Goal: Task Accomplishment & Management: Manage account settings

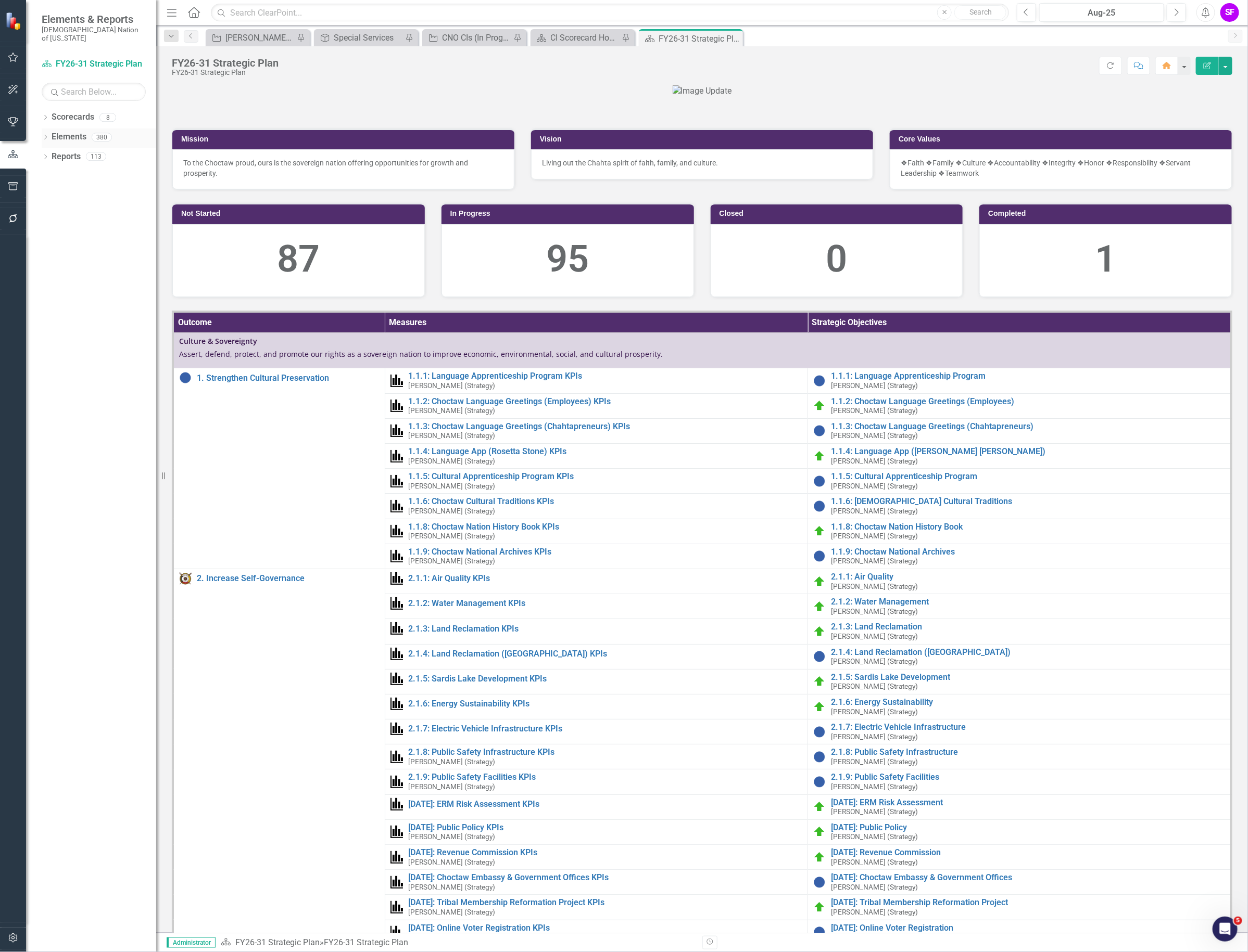
click at [71, 131] on link "Elements" at bounding box center [69, 137] width 35 height 12
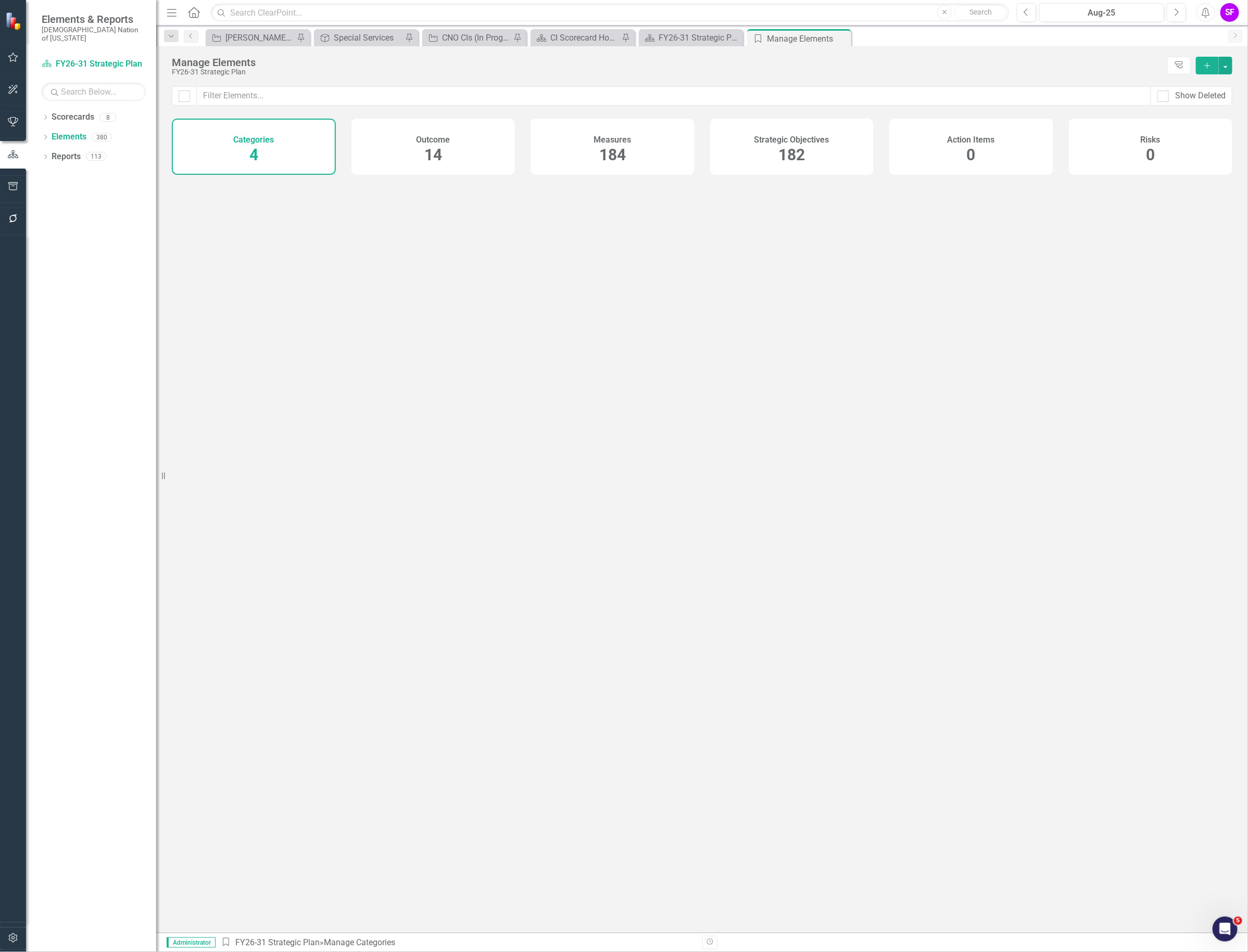
click at [783, 153] on span "182" at bounding box center [791, 154] width 27 height 18
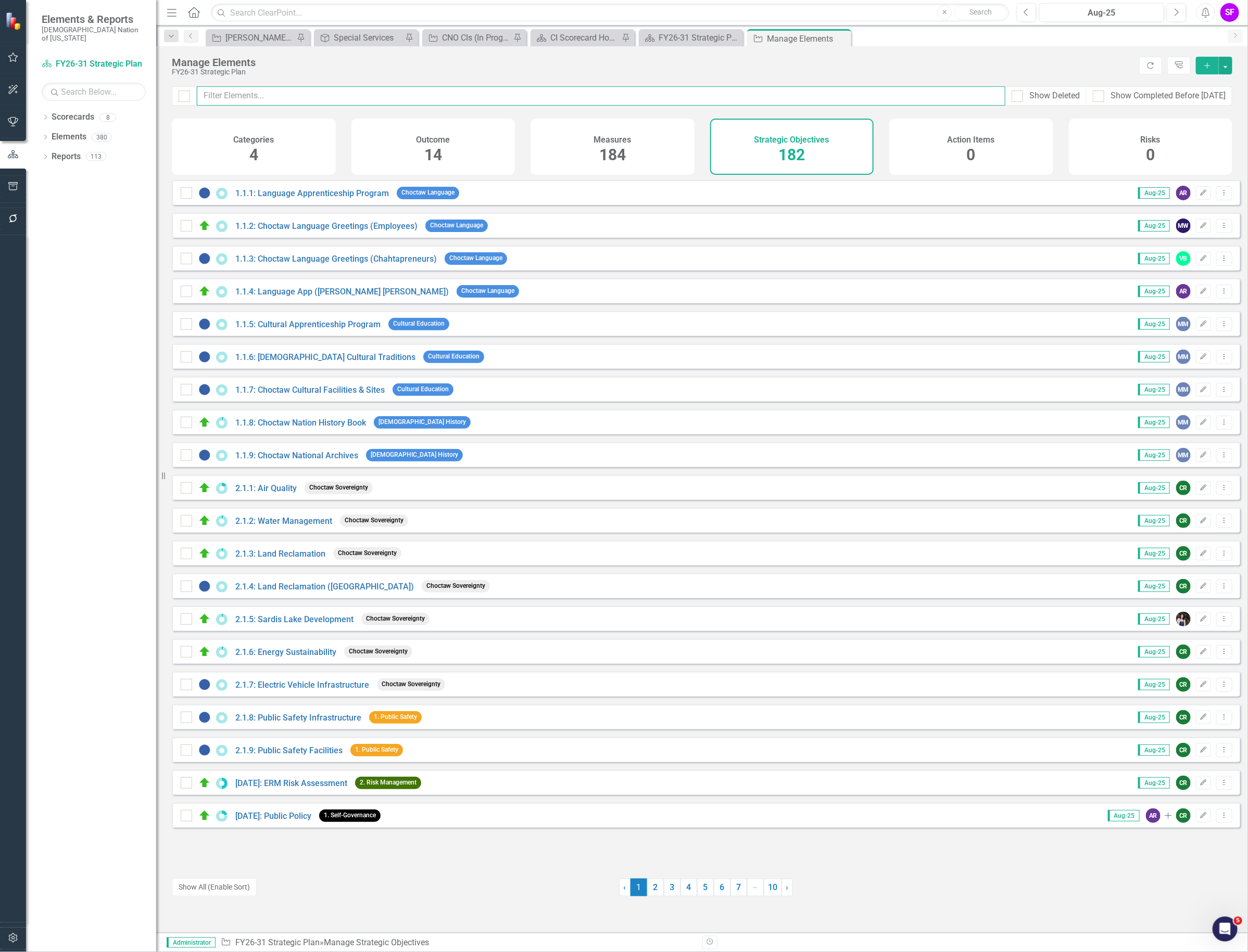
click at [549, 103] on input "text" at bounding box center [600, 95] width 808 height 19
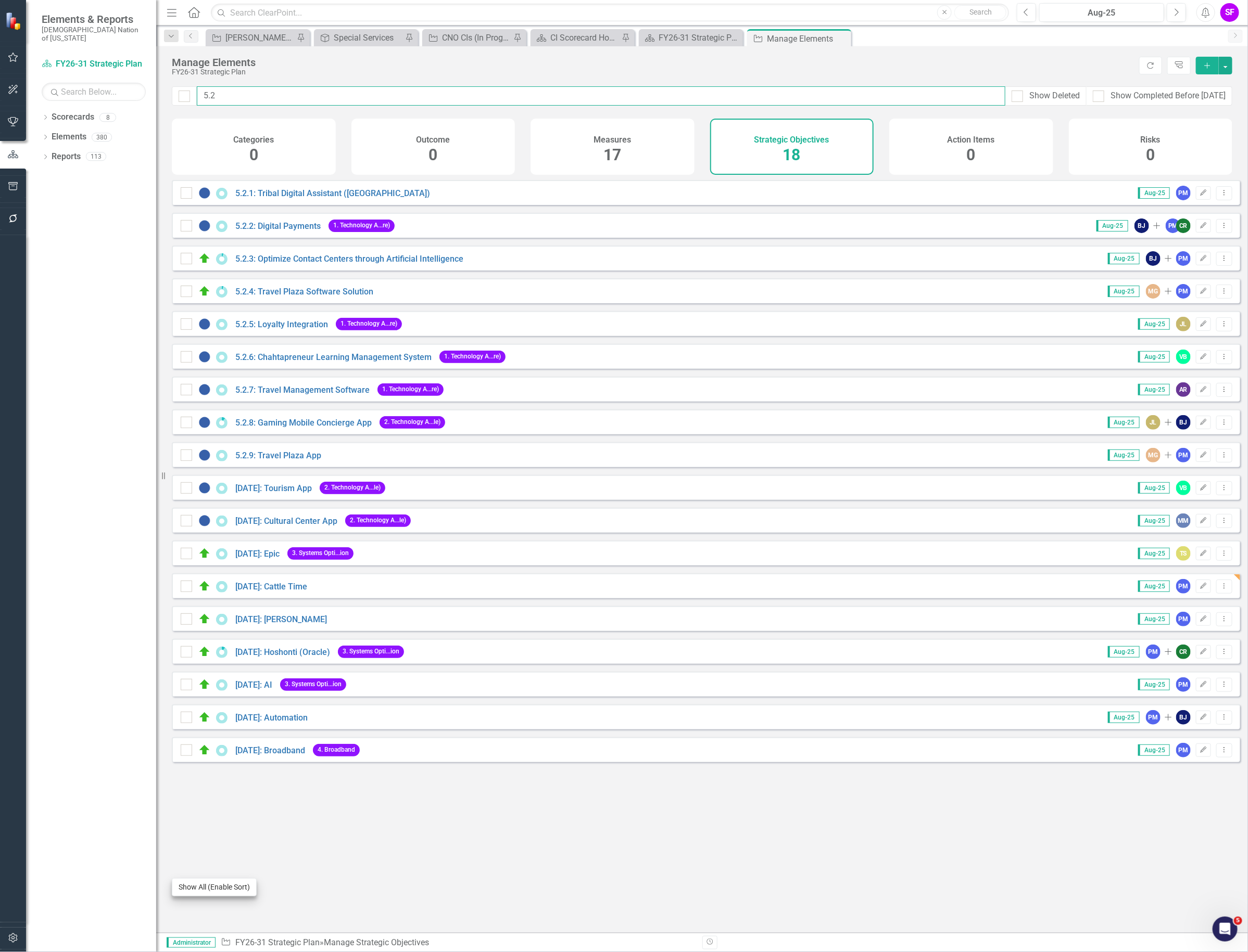
type input "5.2"
click at [199, 888] on button "Show All (Enable Sort)" at bounding box center [214, 887] width 85 height 18
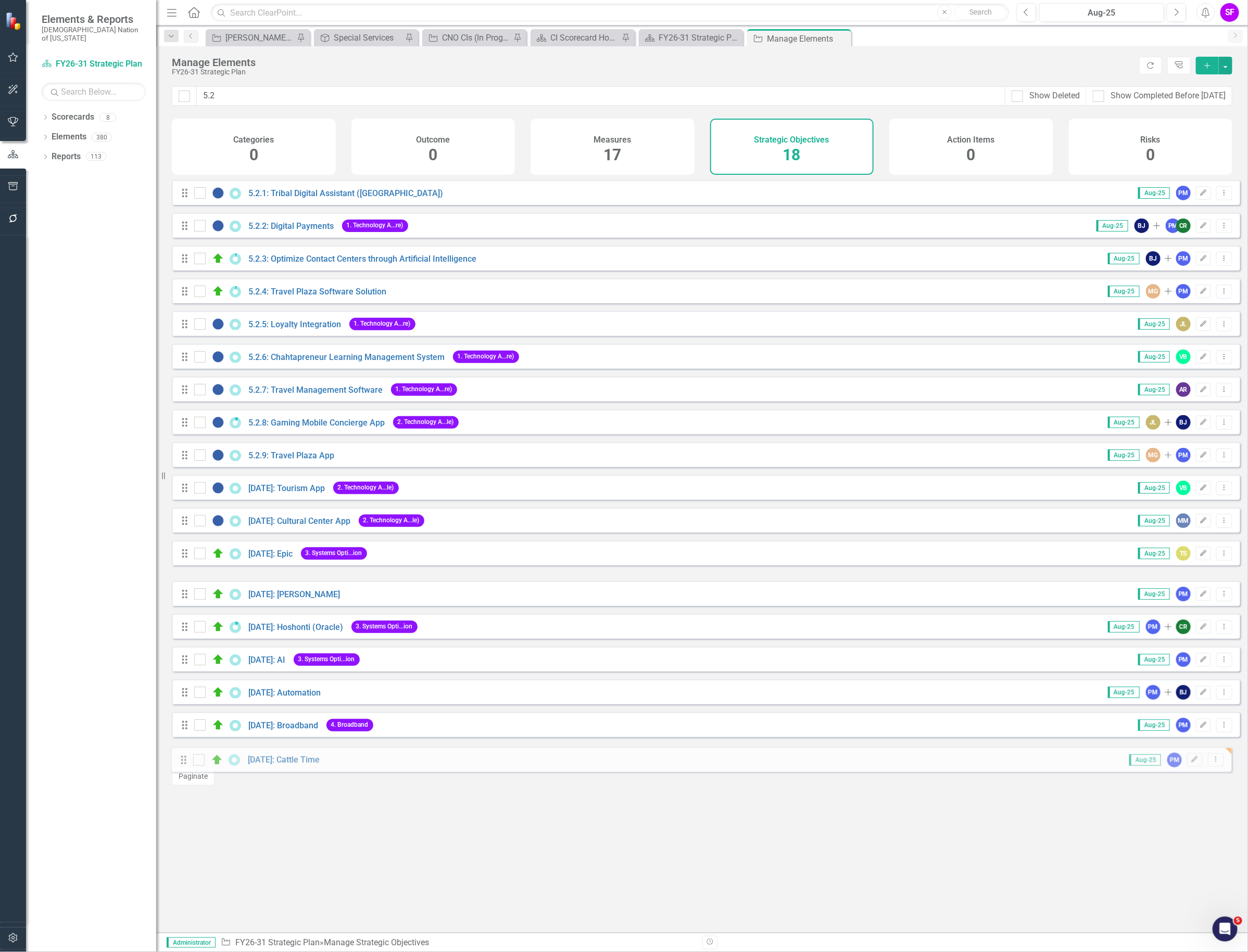
drag, startPoint x: 181, startPoint y: 593, endPoint x: 180, endPoint y: 758, distance: 165.0
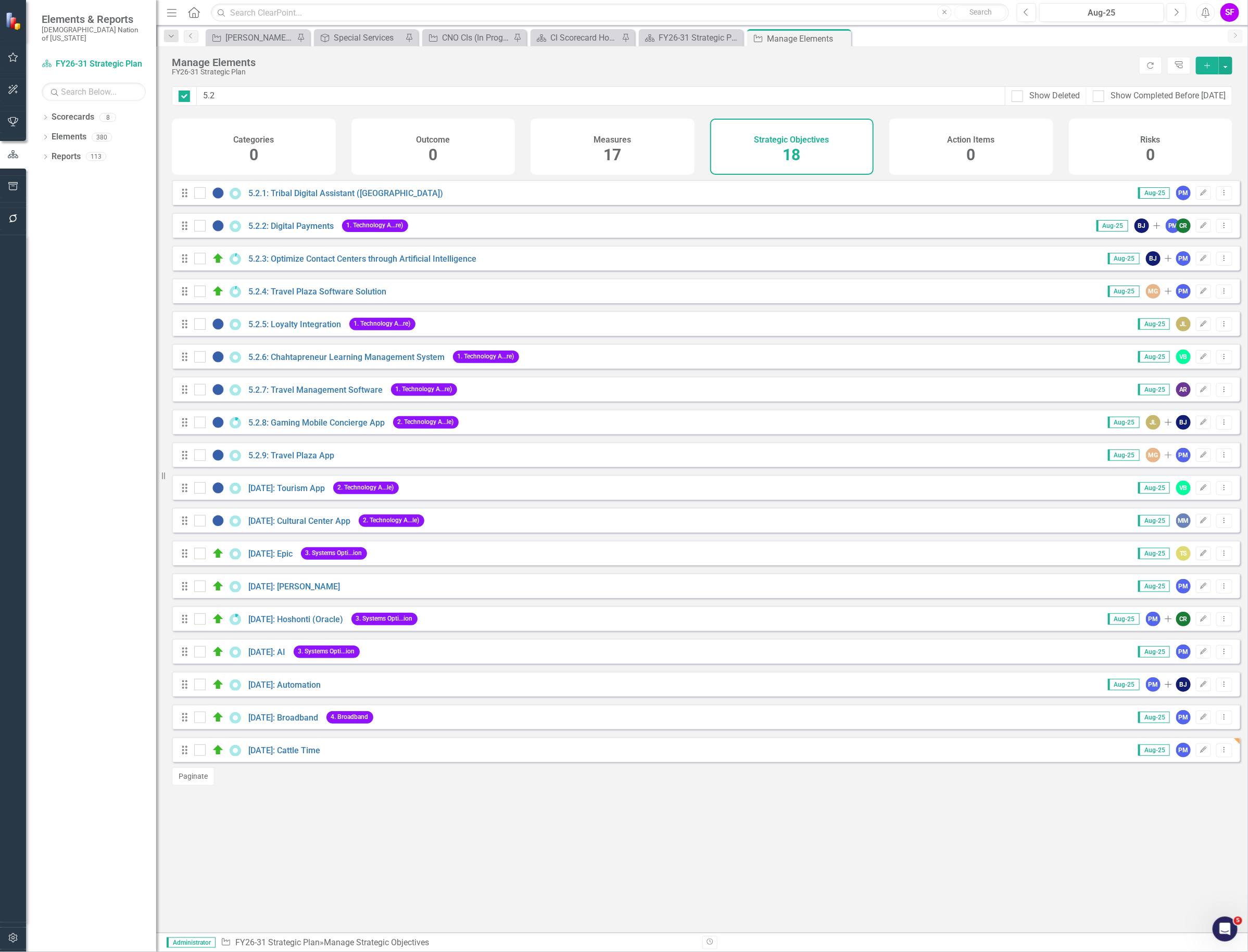
checkbox input "false"
click at [85, 113] on link "Scorecards" at bounding box center [73, 117] width 43 height 12
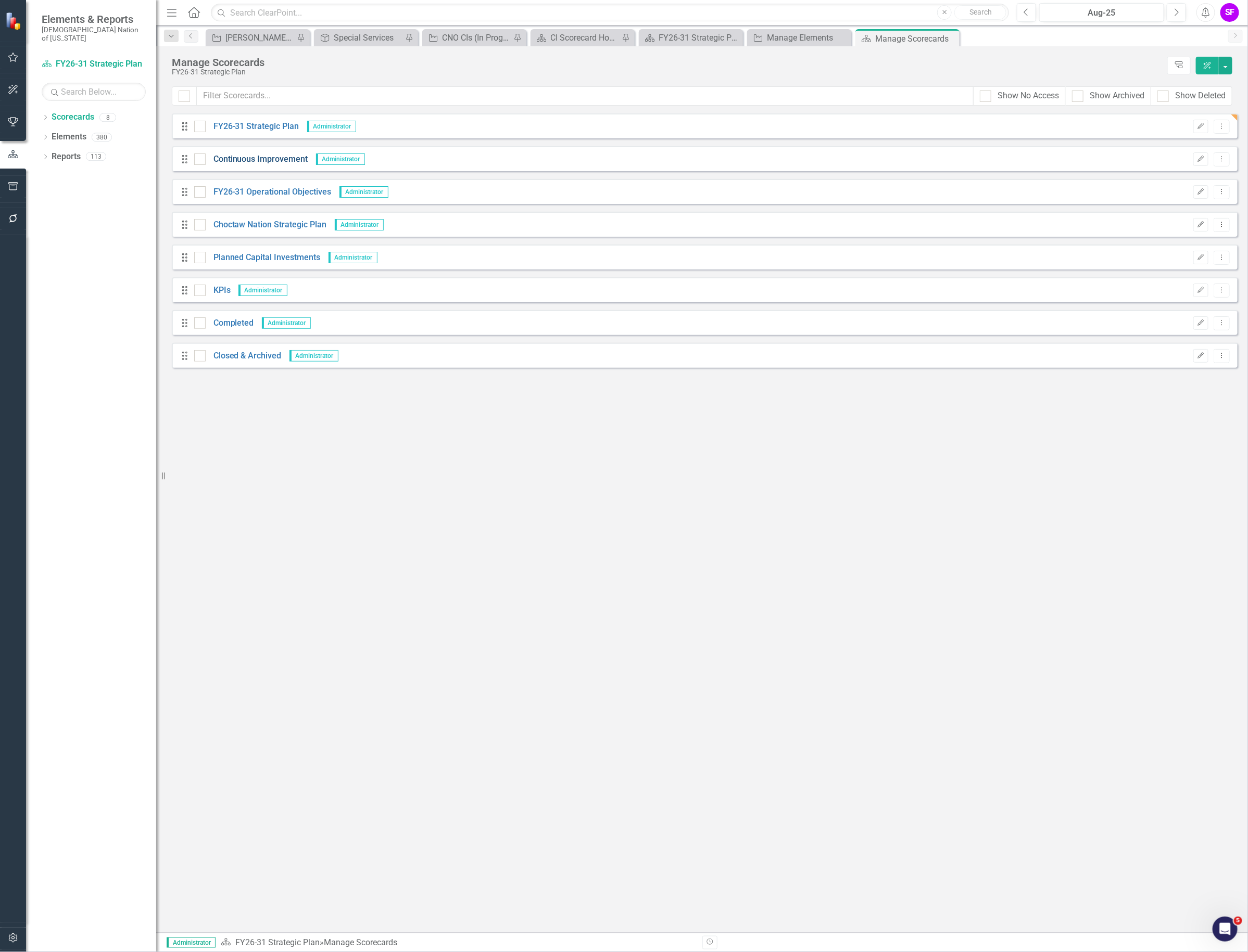
click at [255, 162] on link "Continuous Improvement" at bounding box center [257, 159] width 103 height 12
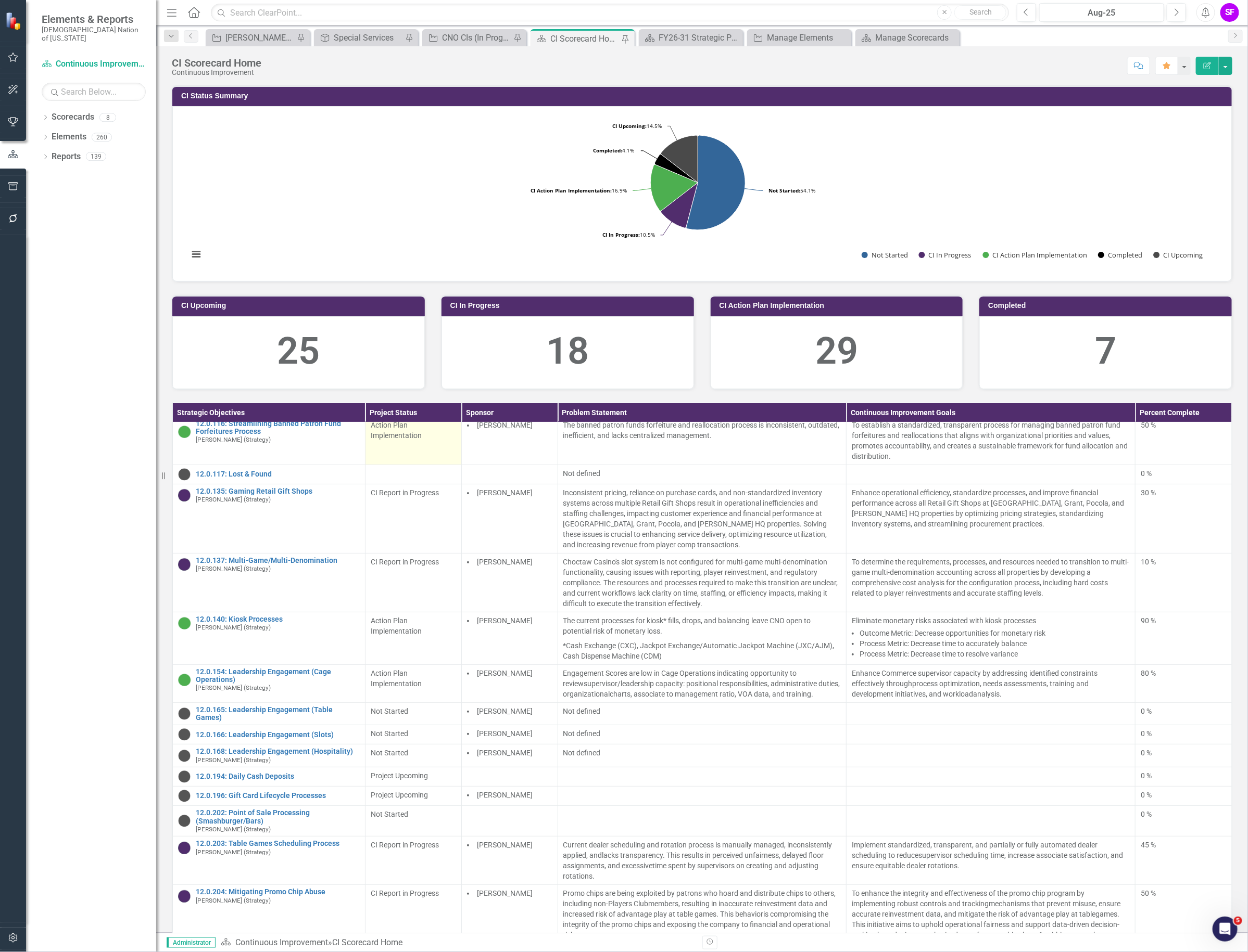
scroll to position [195, 0]
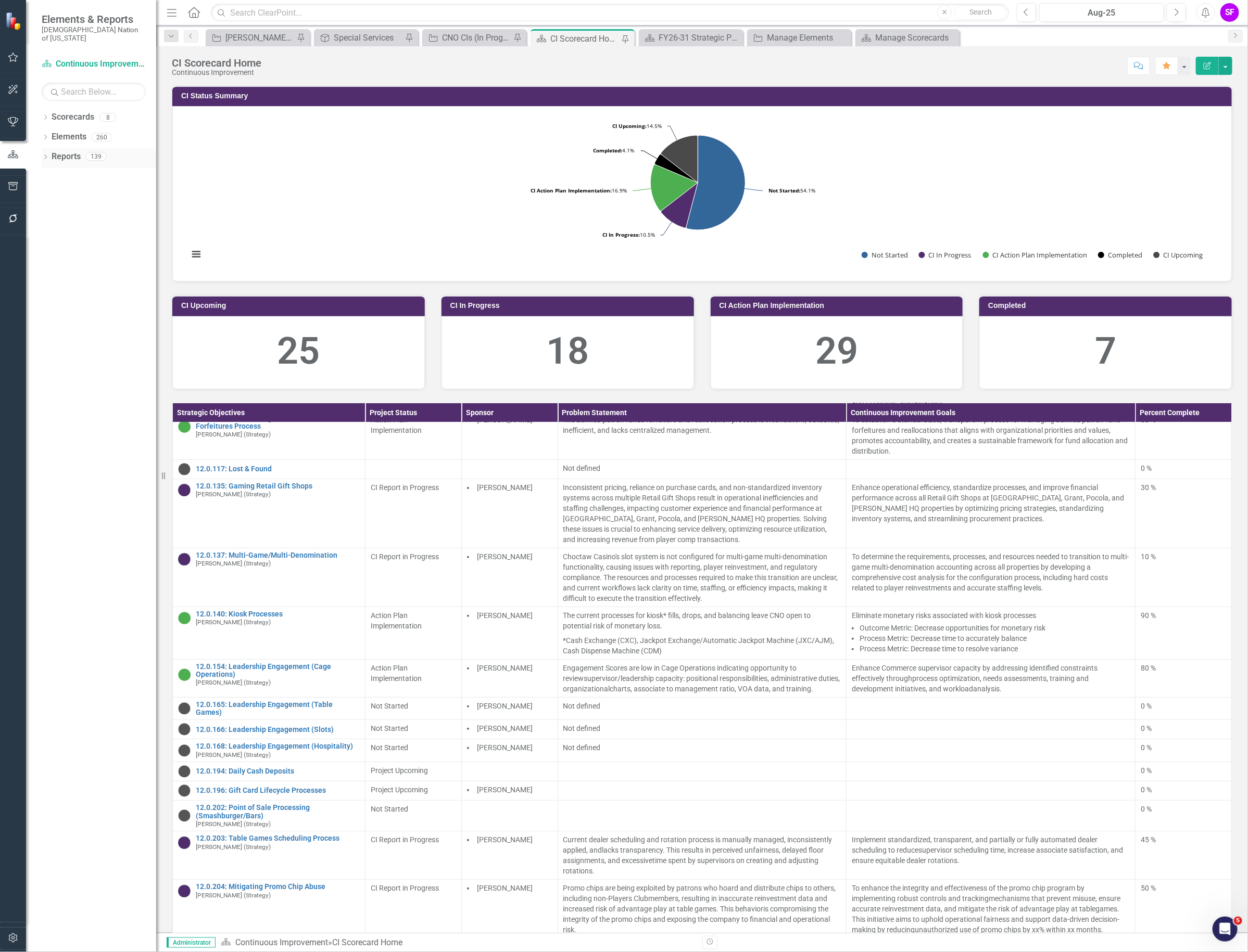
click at [58, 153] on link "Reports" at bounding box center [66, 156] width 29 height 12
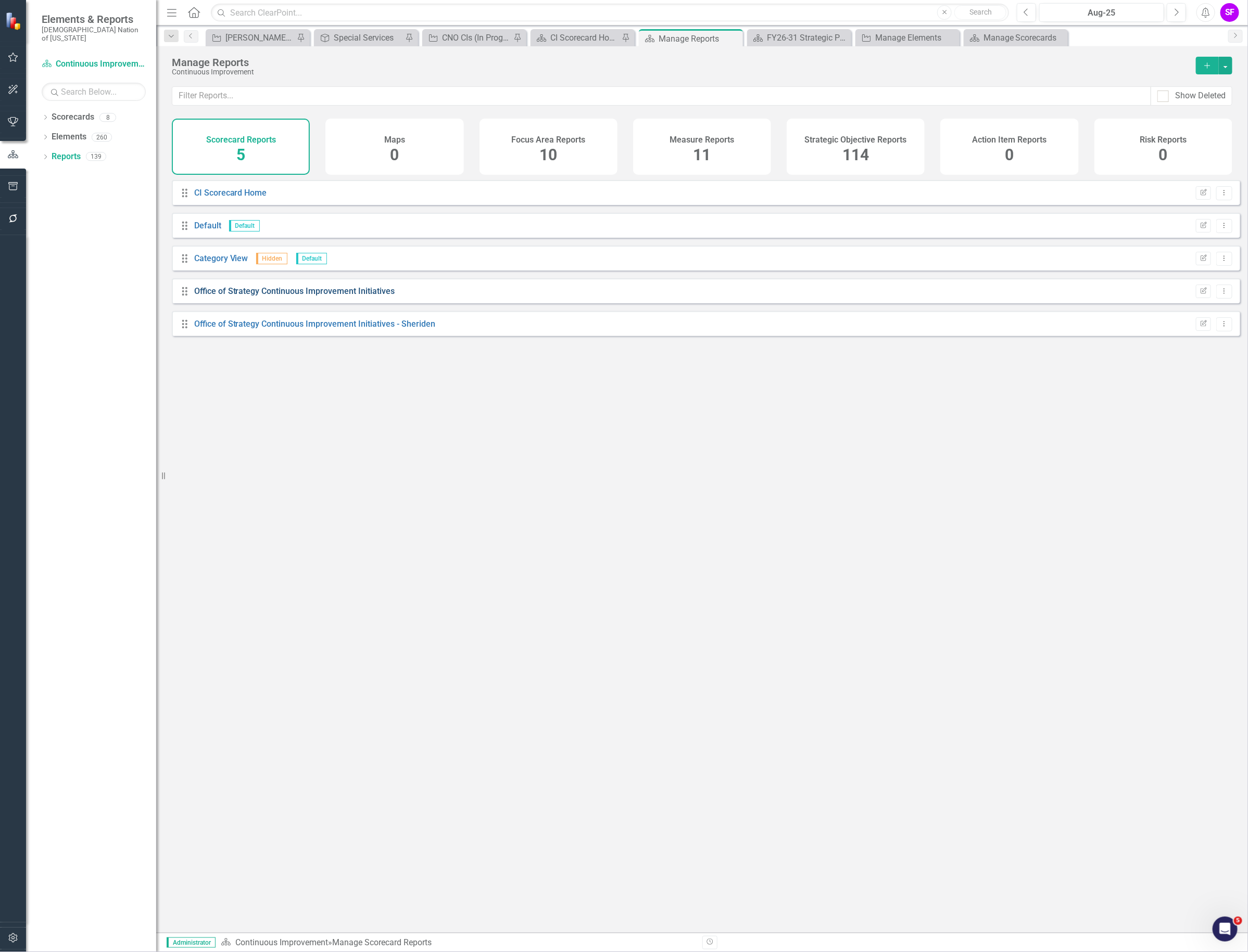
click at [298, 294] on link "Office of Strategy Continuous Improvement Initiatives" at bounding box center [295, 291] width 201 height 10
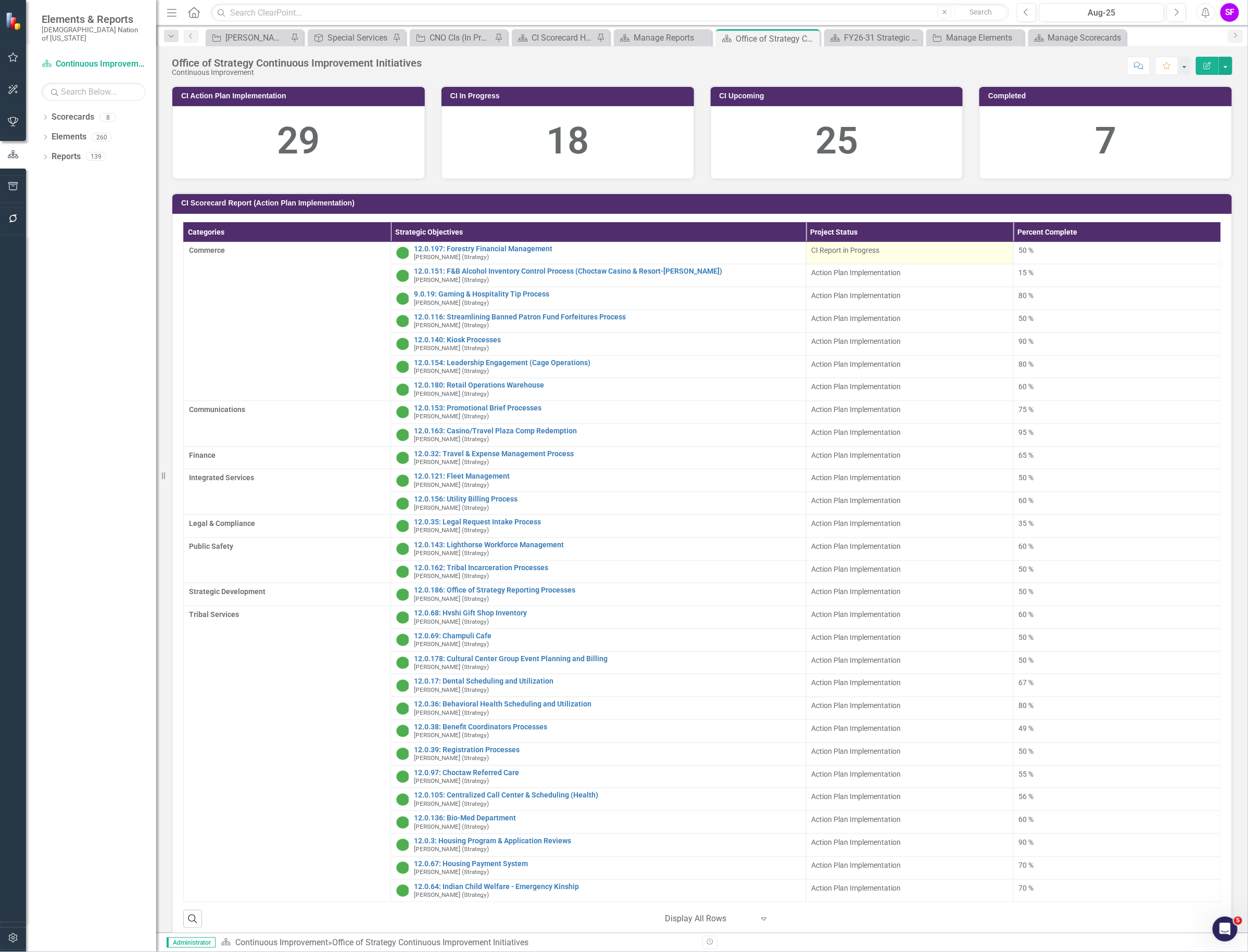
click at [887, 259] on td "CI Report in Progress" at bounding box center [909, 253] width 207 height 23
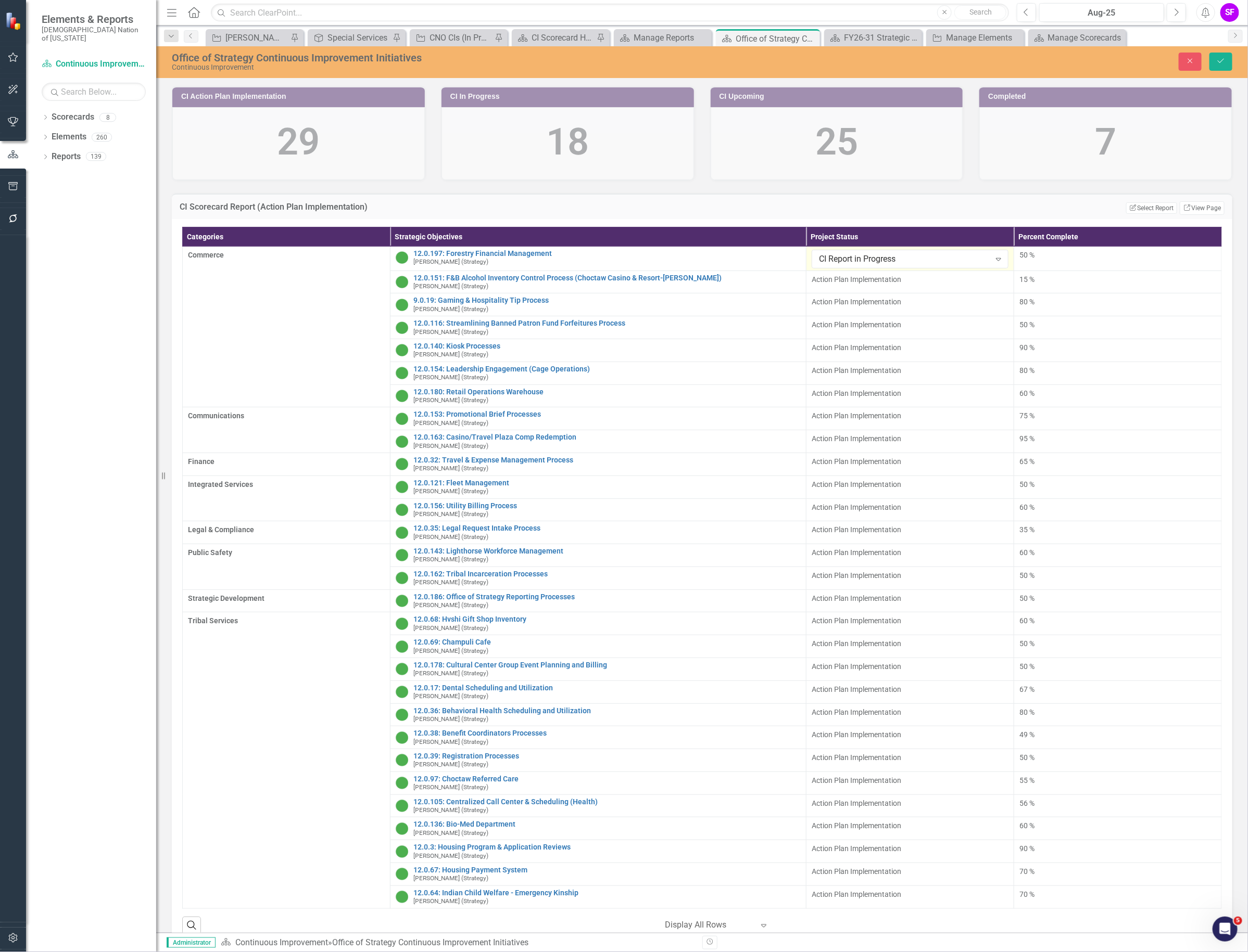
click at [887, 259] on div "CI Report in Progress" at bounding box center [904, 259] width 171 height 12
click at [877, 308] on div "Action Plan Implementation" at bounding box center [906, 312] width 179 height 12
click at [1224, 50] on div "Office of Strategy Continuous Improvement Initiatives Continuous Improvement Cl…" at bounding box center [702, 62] width 1092 height 32
click at [1224, 59] on icon "Save" at bounding box center [1220, 61] width 9 height 7
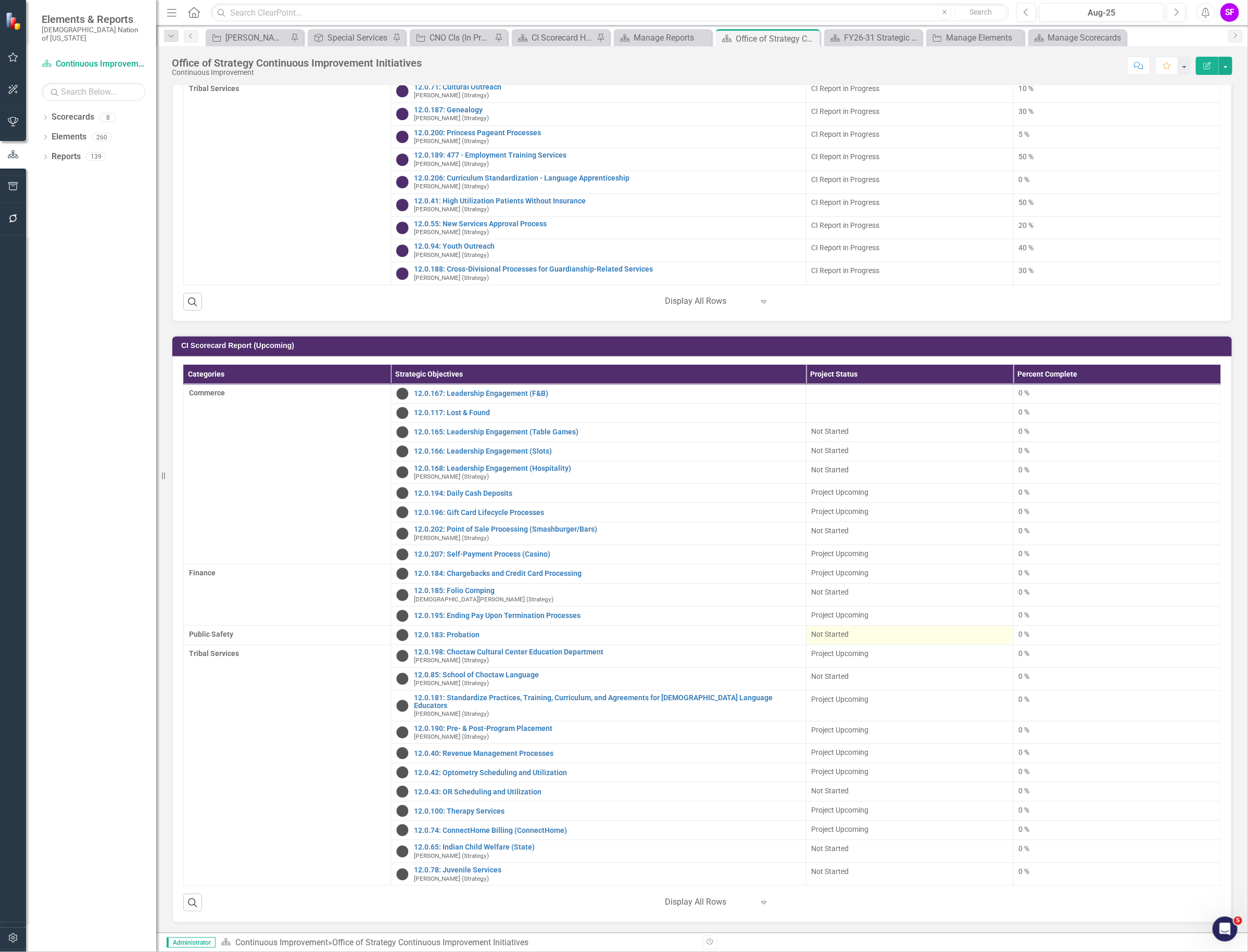
scroll to position [1171, 0]
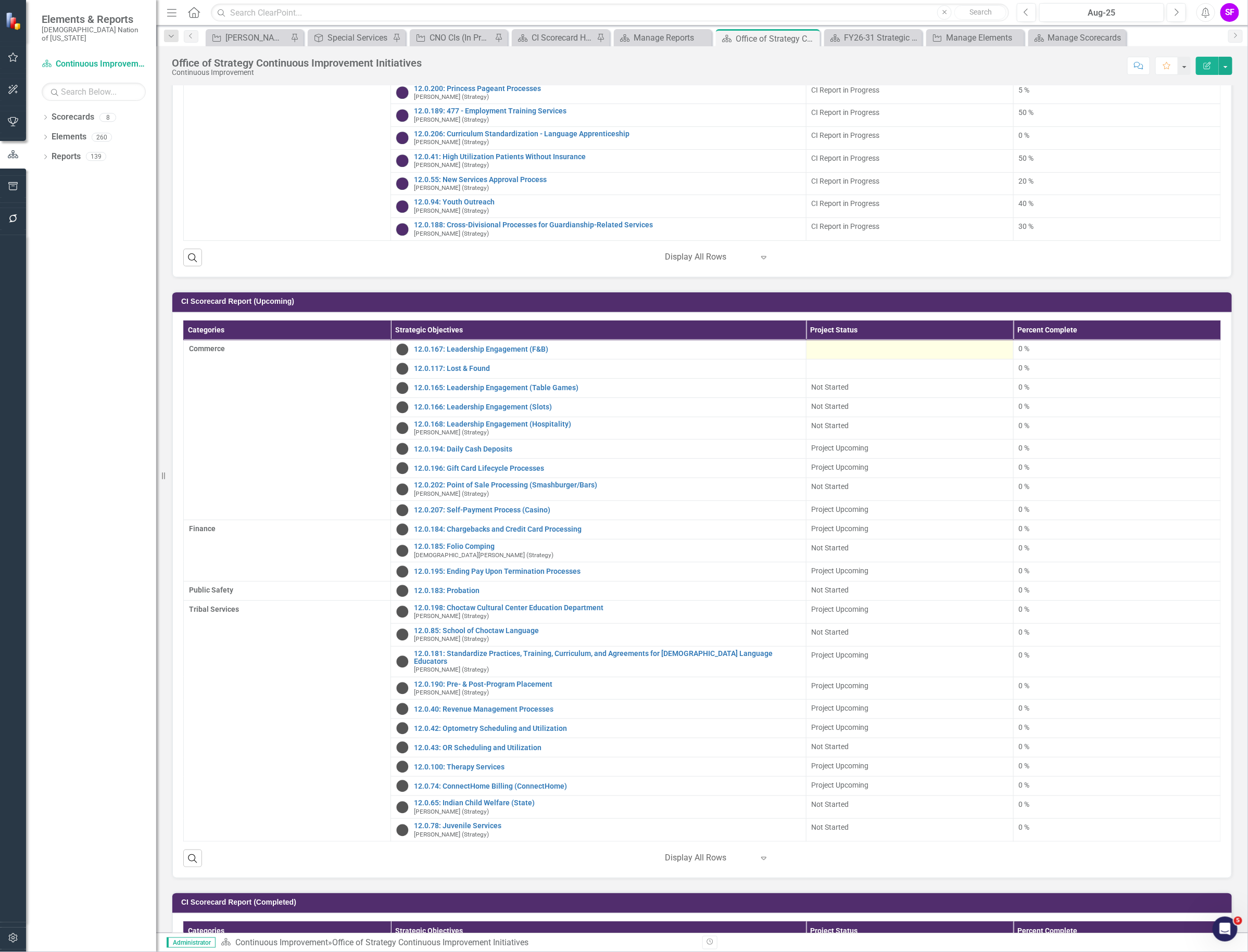
click at [884, 356] on div at bounding box center [909, 349] width 197 height 12
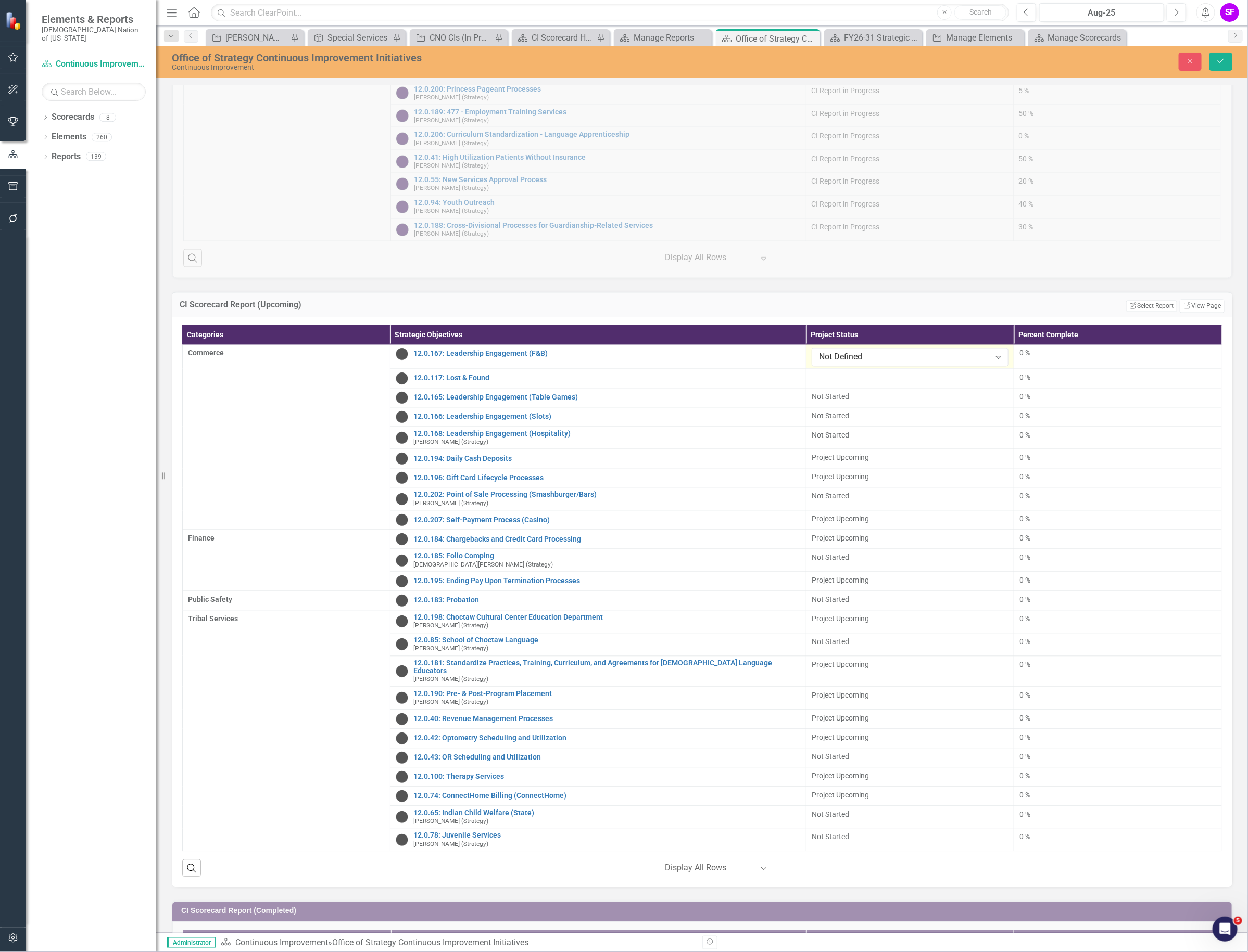
click at [884, 363] on div "Not Defined" at bounding box center [904, 357] width 171 height 12
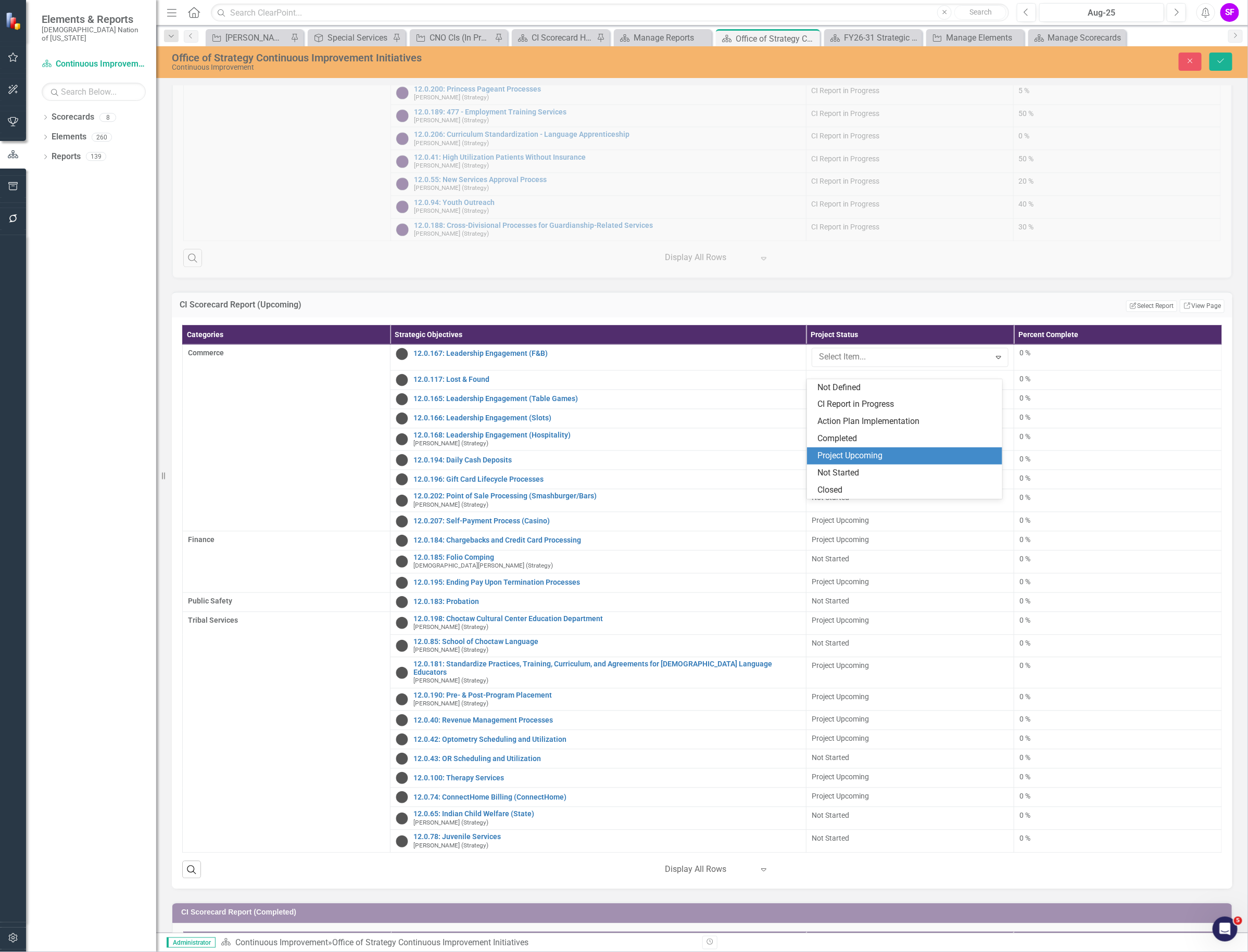
click at [878, 461] on div "Project Upcoming" at bounding box center [906, 456] width 179 height 12
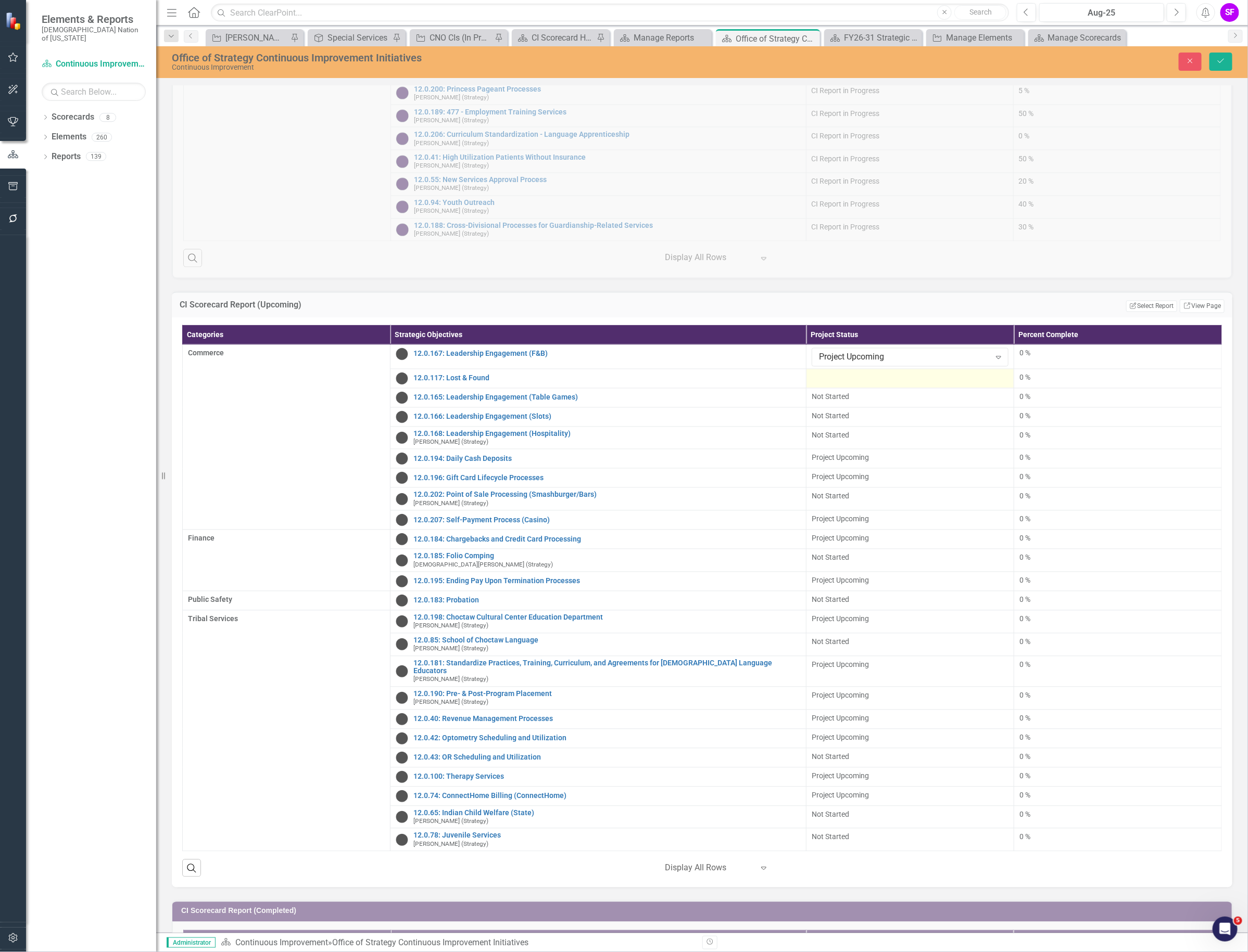
click at [883, 385] on div at bounding box center [909, 379] width 197 height 12
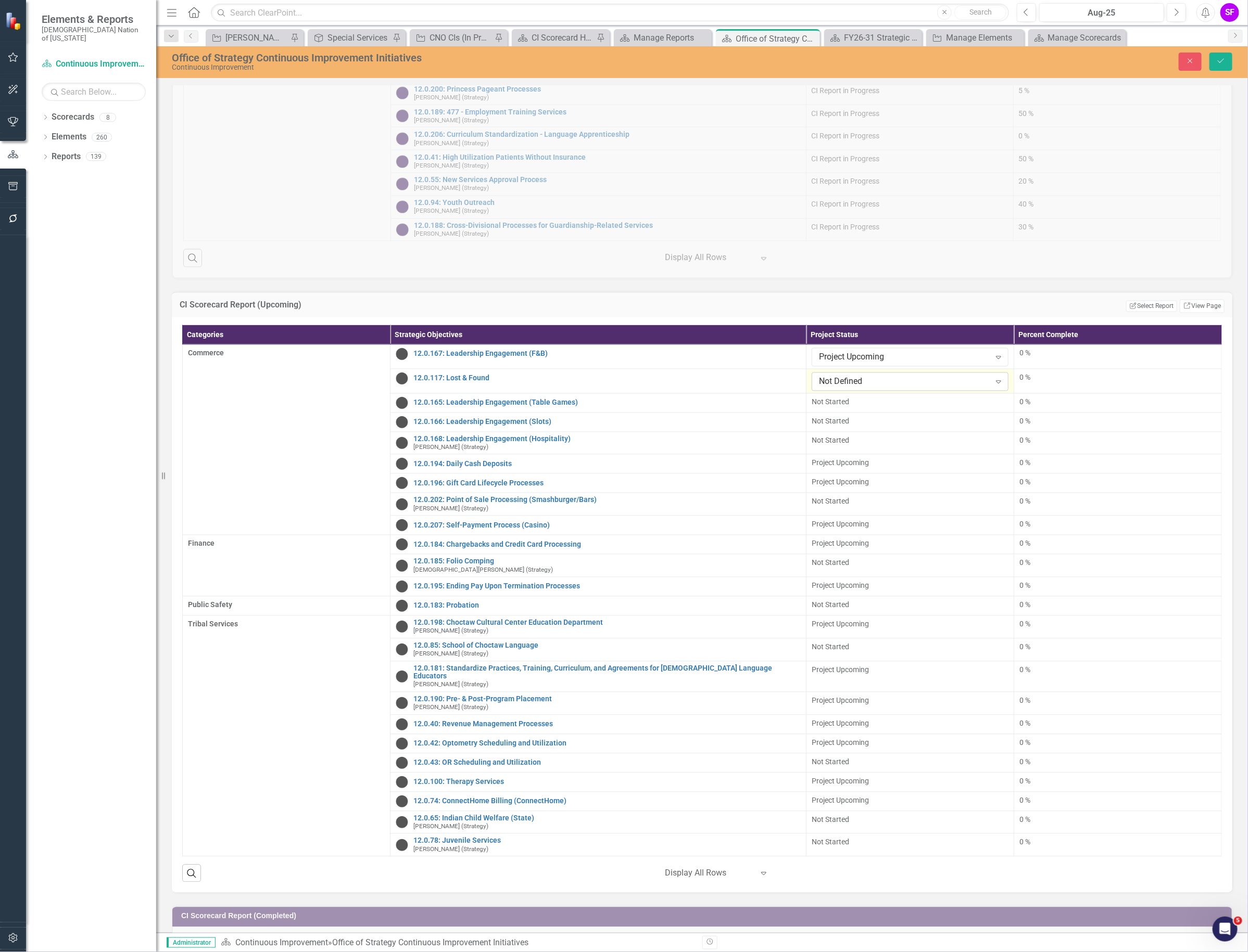
click at [884, 388] on div "Not Defined" at bounding box center [904, 381] width 171 height 12
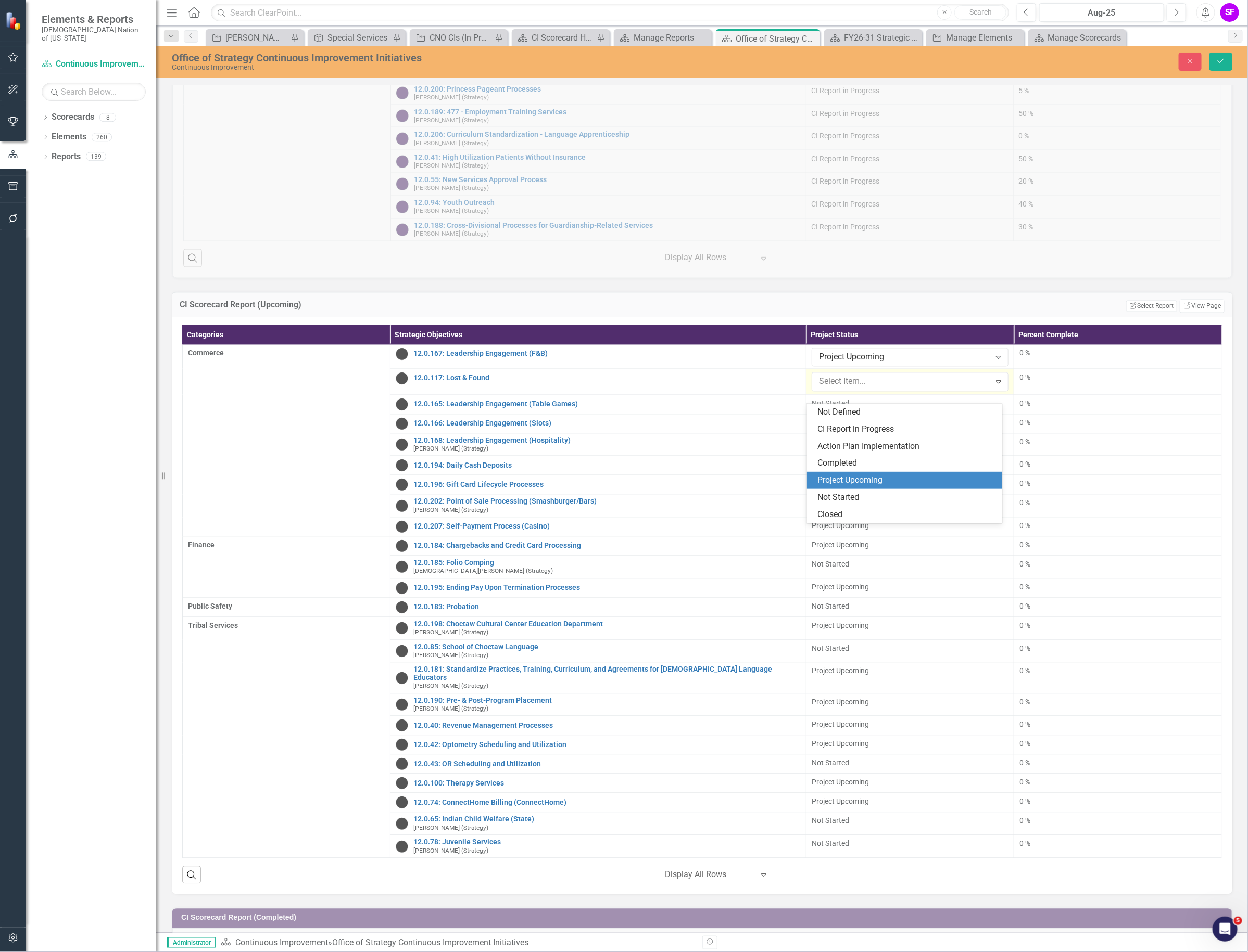
click at [887, 482] on div "Project Upcoming" at bounding box center [906, 480] width 179 height 12
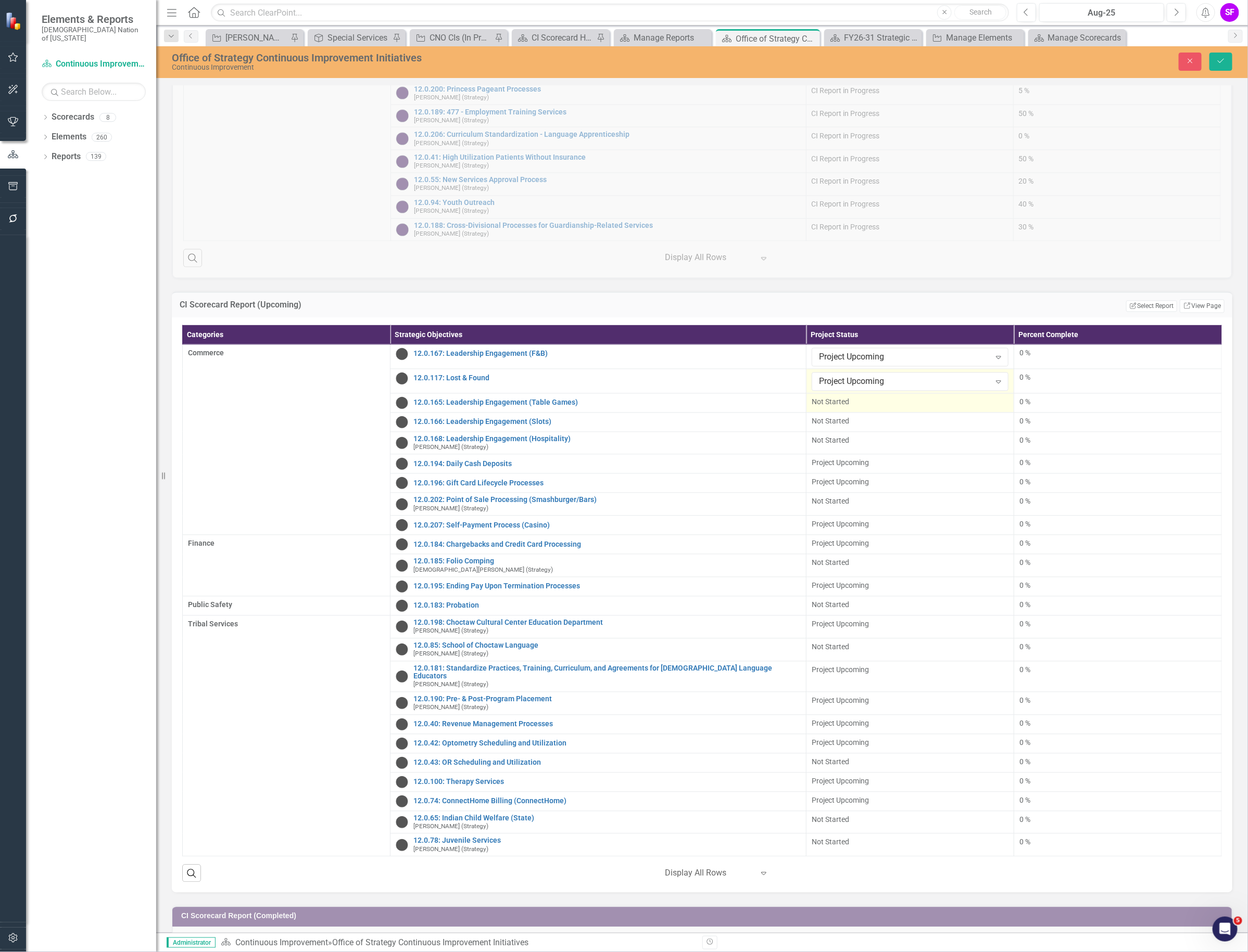
click at [889, 407] on div "Not Started" at bounding box center [909, 402] width 197 height 11
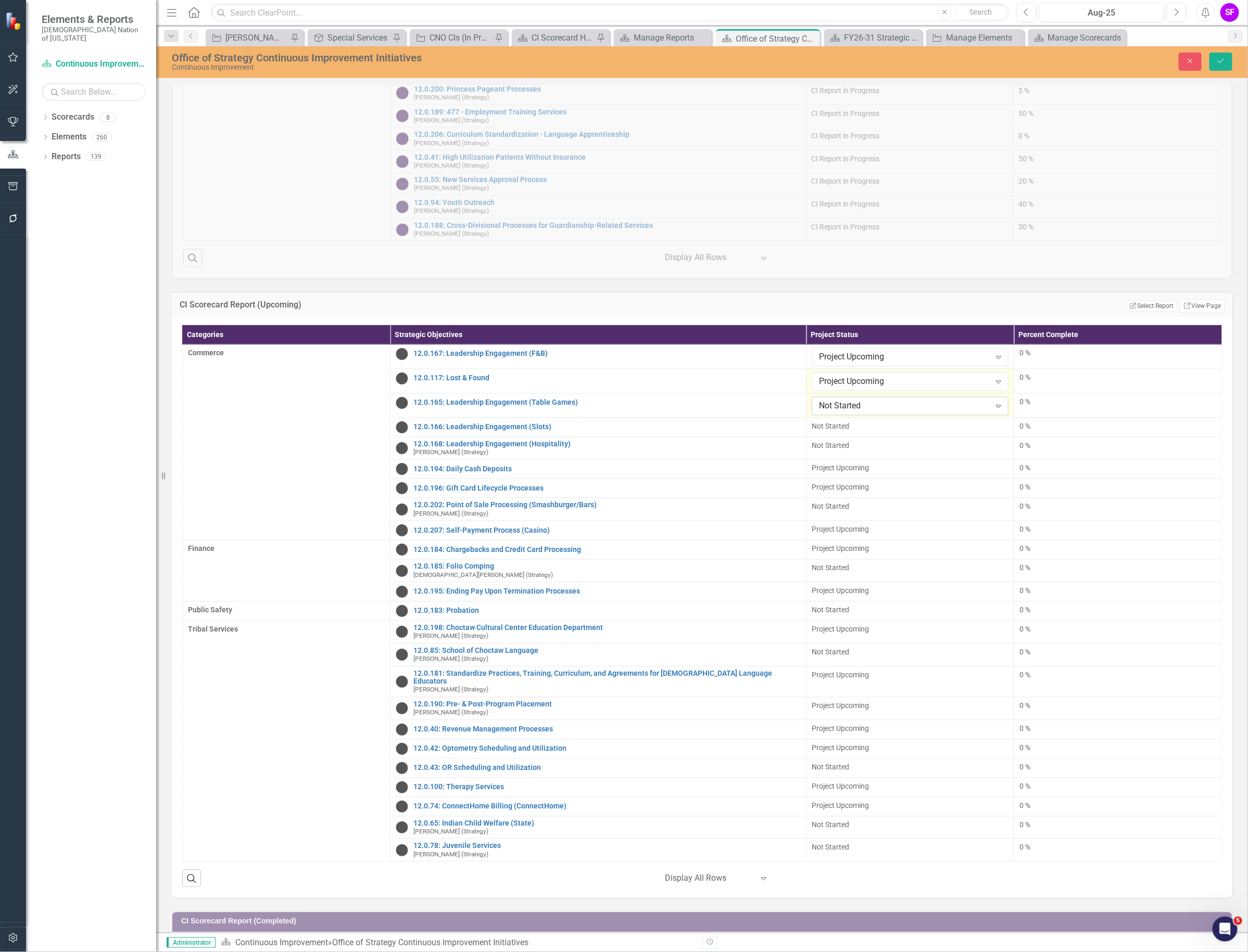
click at [888, 412] on div "Not Started" at bounding box center [904, 406] width 171 height 12
click at [885, 504] on div "Project Upcoming" at bounding box center [906, 505] width 179 height 12
click at [890, 432] on div "Not Started" at bounding box center [909, 427] width 197 height 11
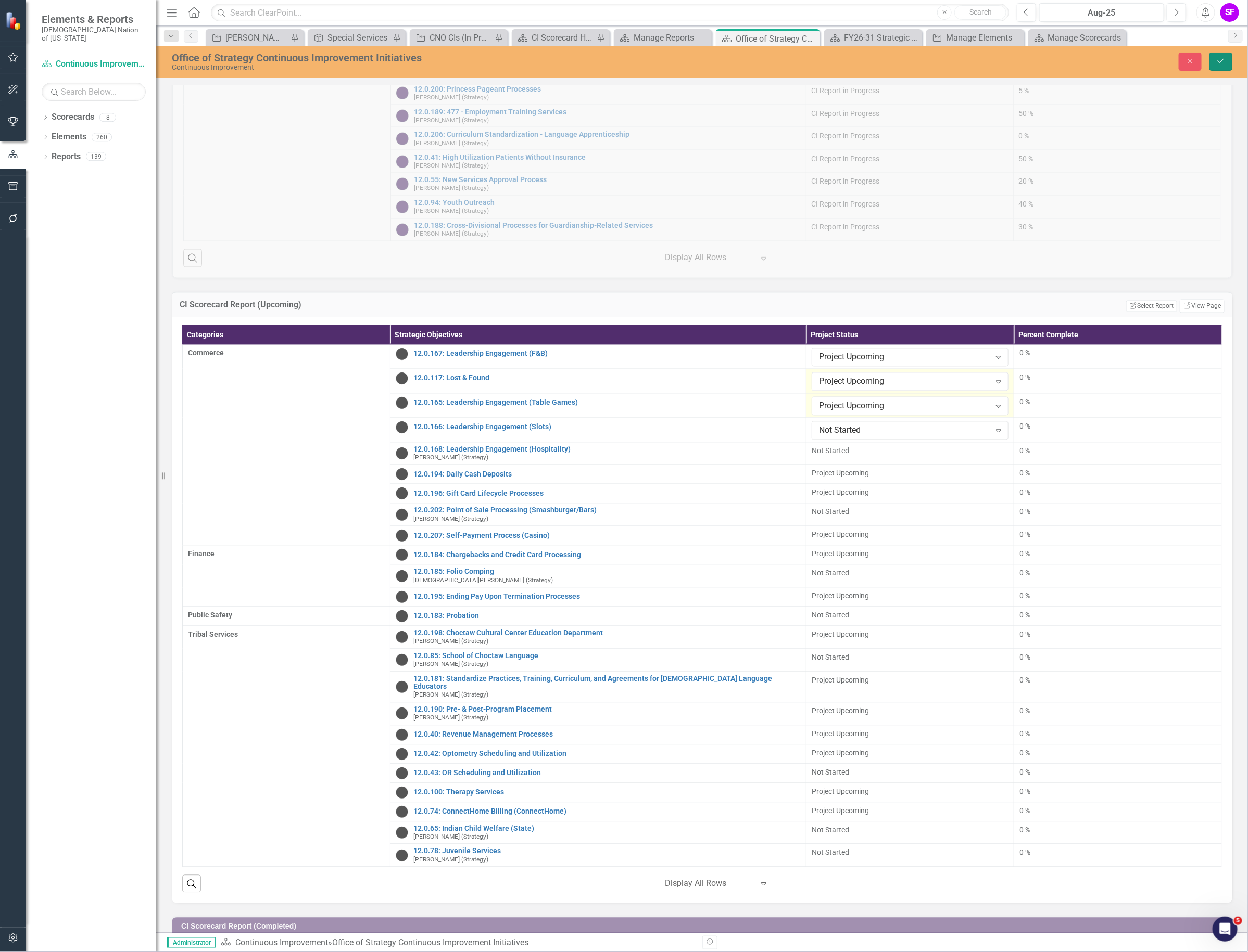
drag, startPoint x: 1227, startPoint y: 66, endPoint x: 1003, endPoint y: 424, distance: 422.3
click at [1227, 66] on button "Save" at bounding box center [1221, 61] width 23 height 18
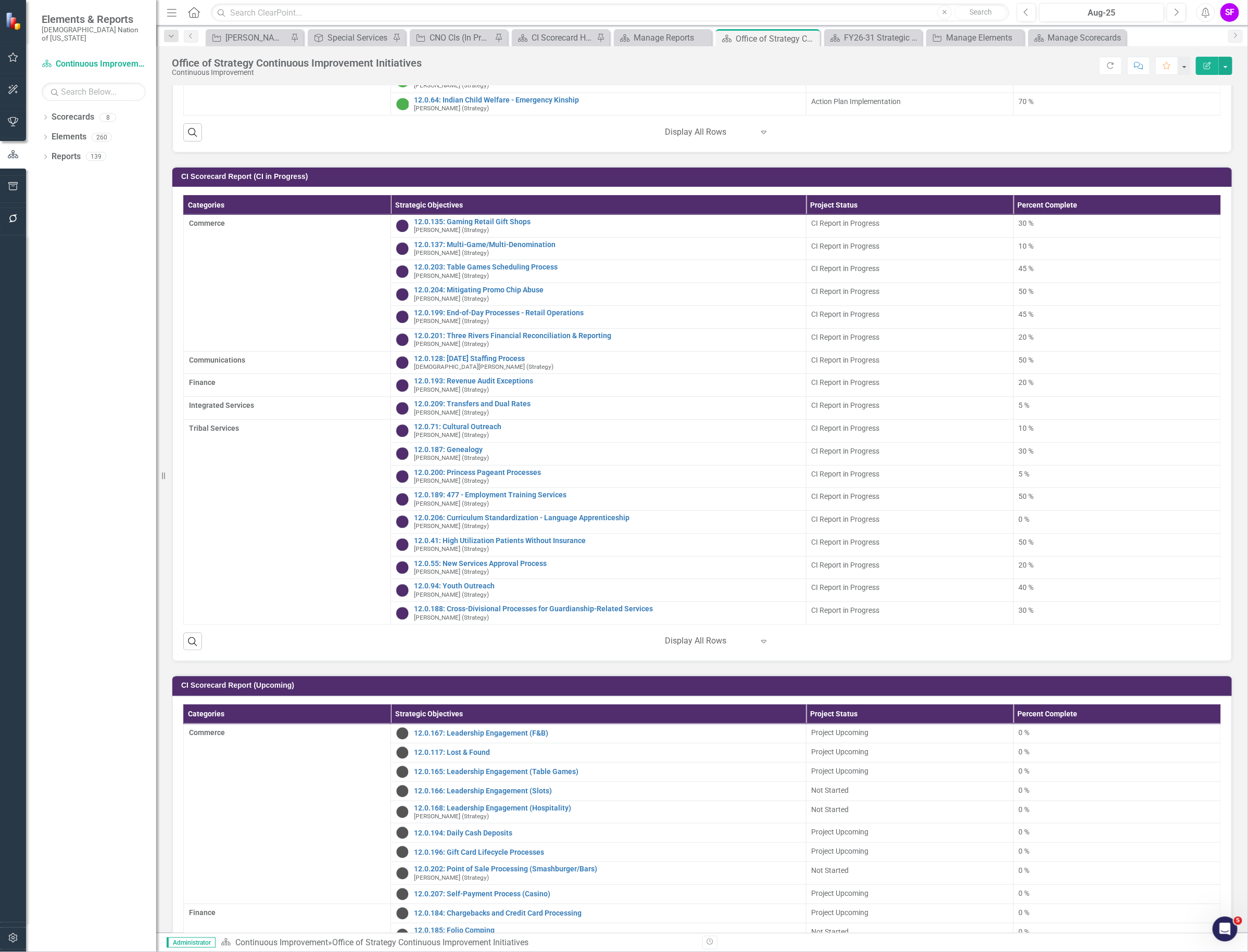
scroll to position [585, 0]
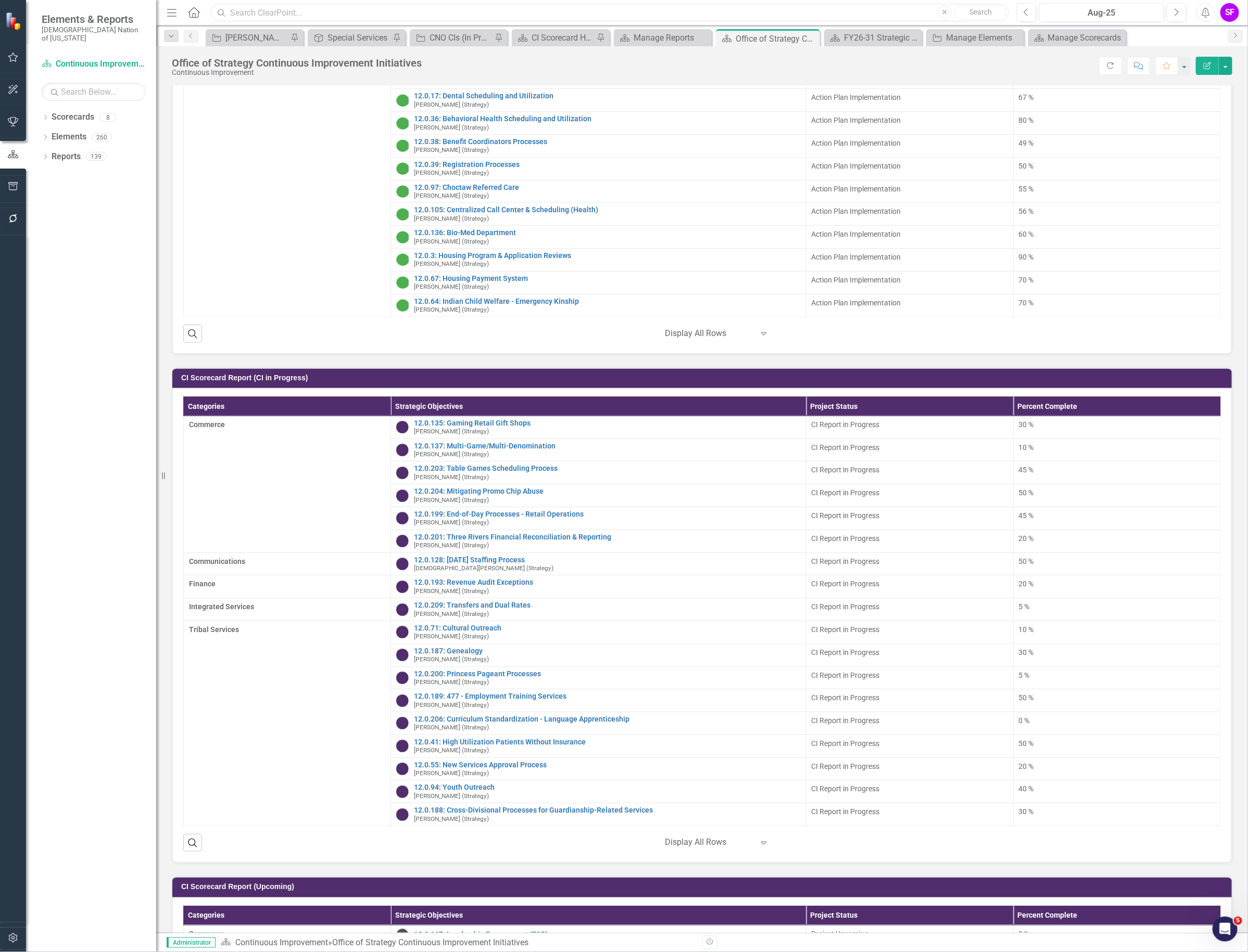
click at [273, 19] on input "text" at bounding box center [610, 12] width 798 height 18
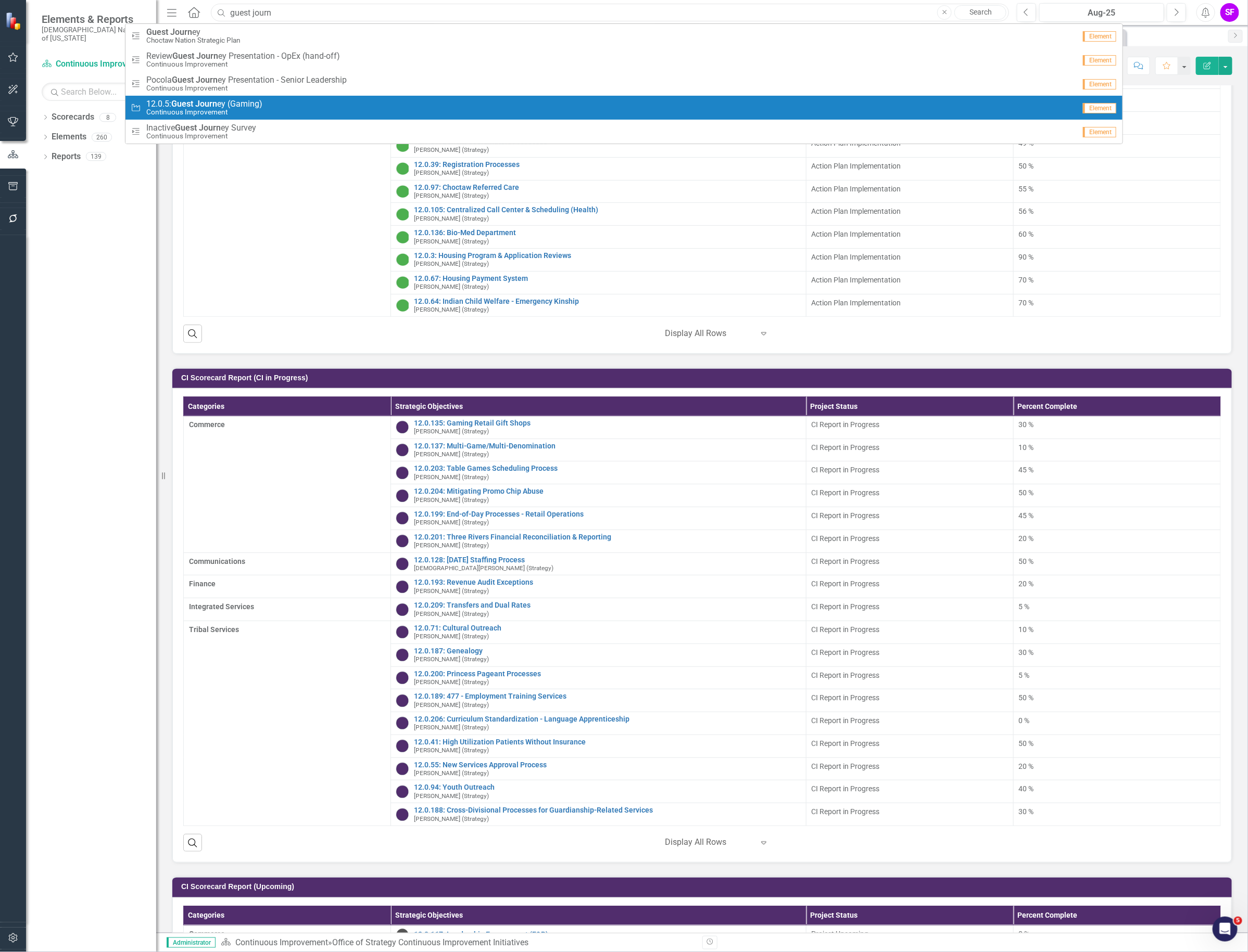
type input "guest journ"
click at [228, 105] on span "12.0.5: Guest Journ ey (Gaming)" at bounding box center [204, 104] width 116 height 9
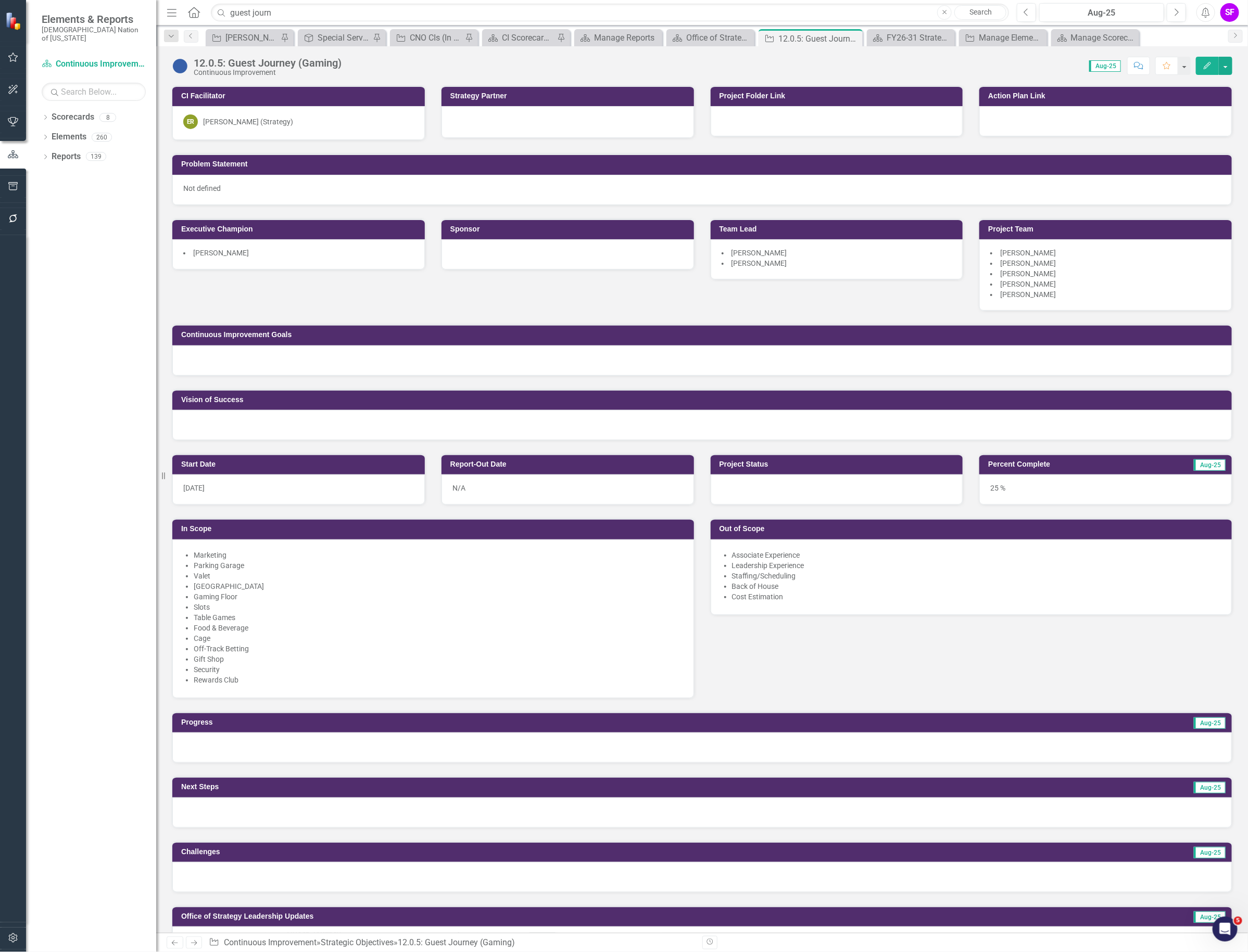
click at [181, 58] on img at bounding box center [179, 66] width 16 height 16
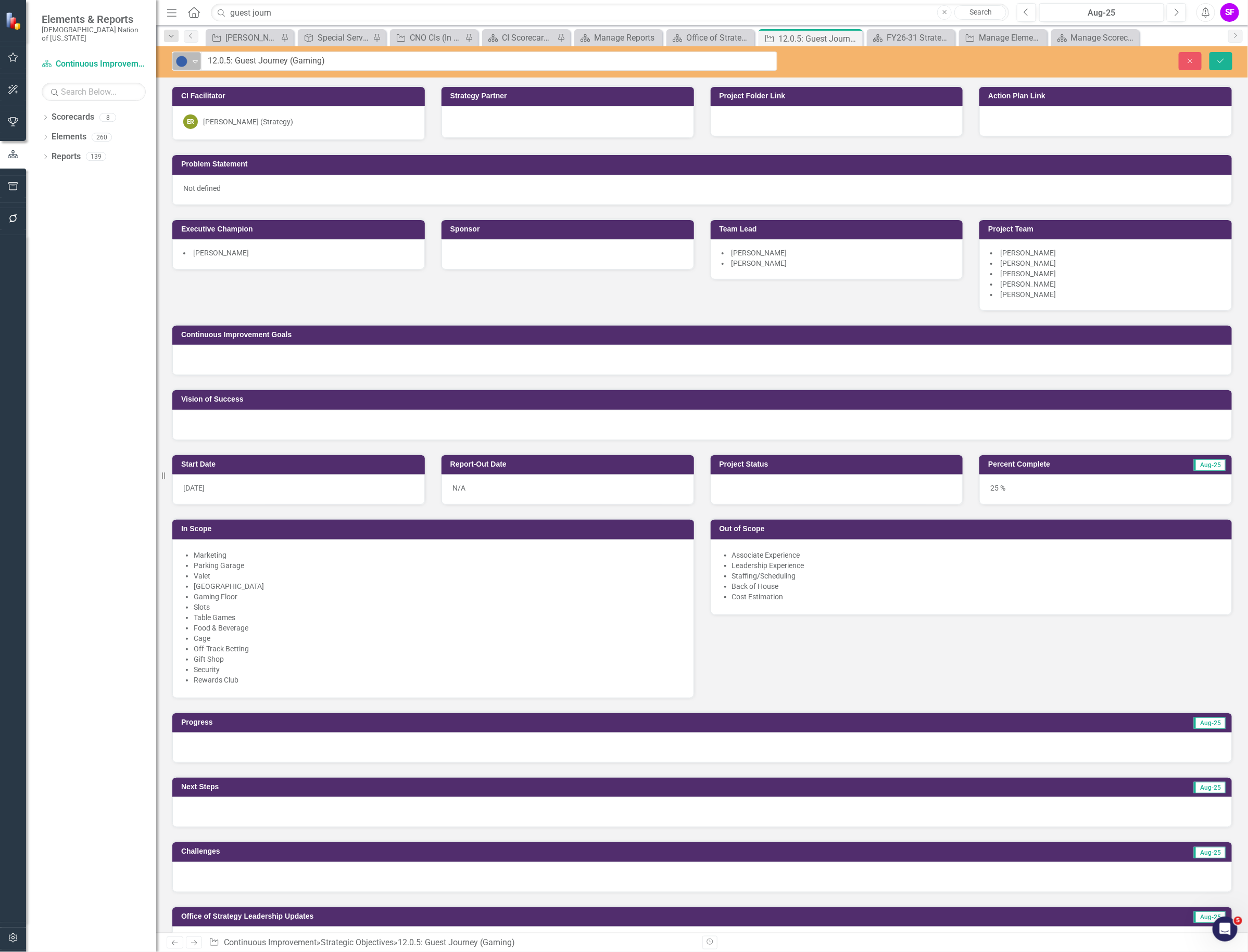
click at [180, 66] on img at bounding box center [181, 61] width 12 height 12
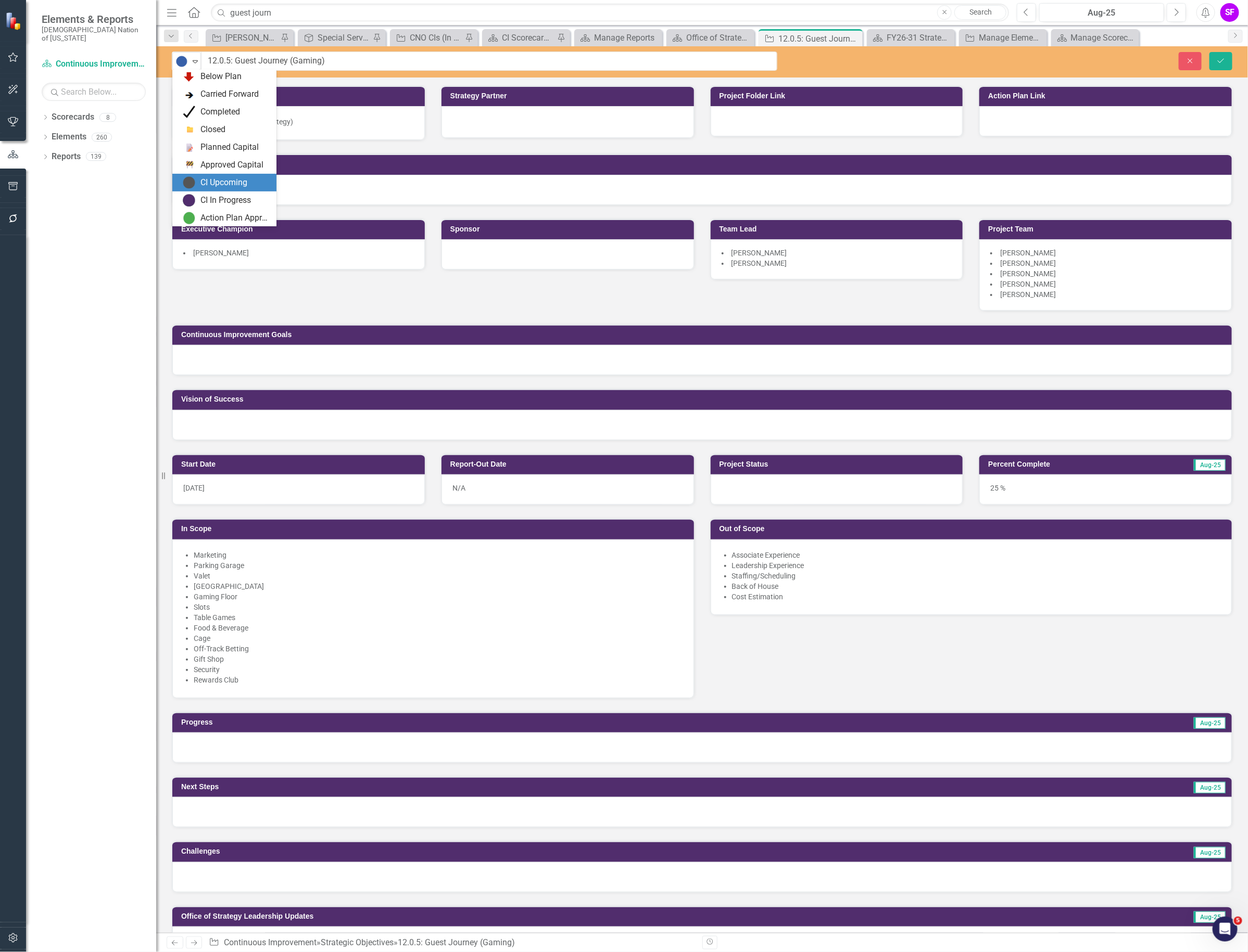
click at [225, 178] on div "CI Upcoming" at bounding box center [223, 183] width 47 height 12
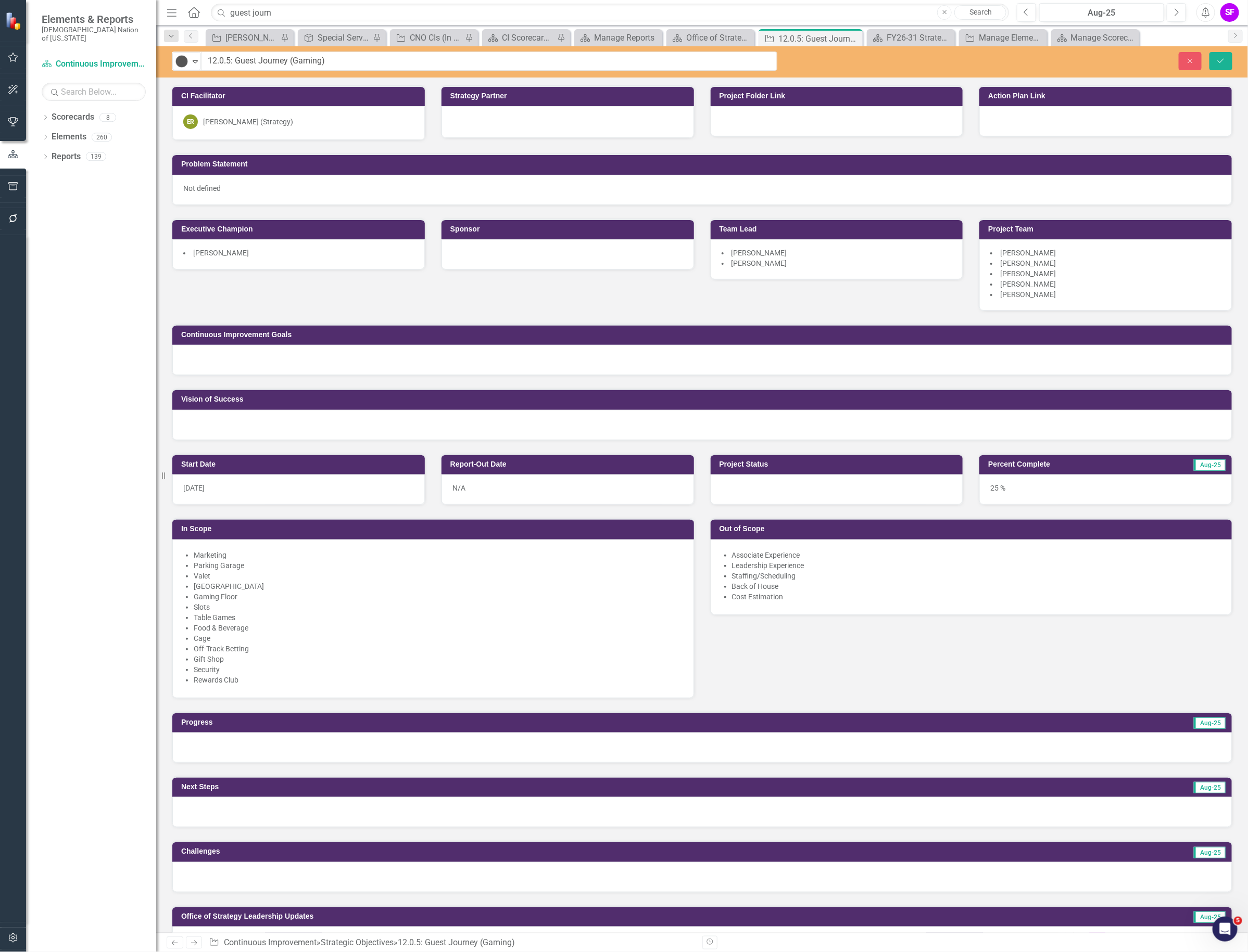
click at [855, 487] on div at bounding box center [837, 490] width 252 height 30
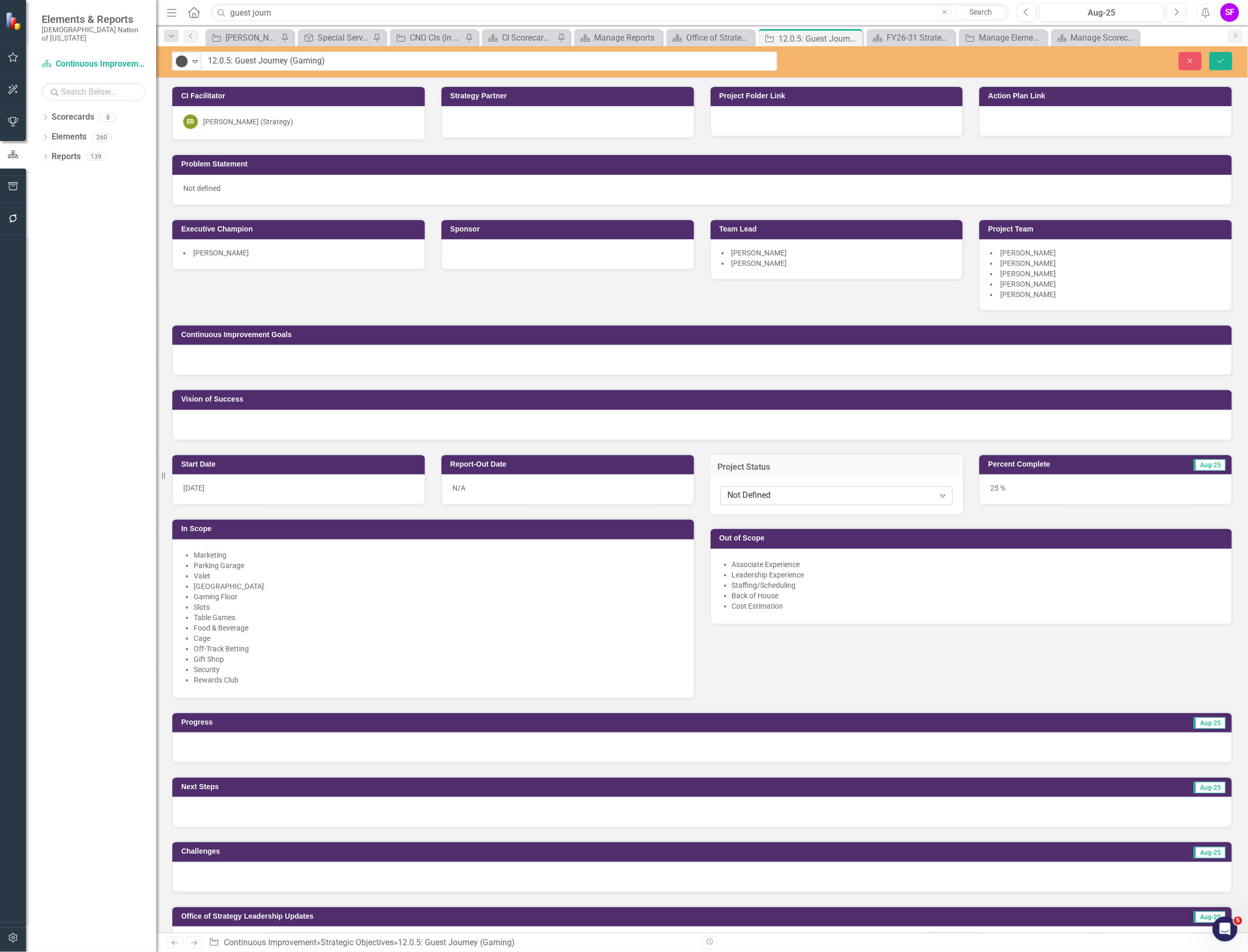
click at [851, 490] on div "Not Defined" at bounding box center [831, 496] width 207 height 12
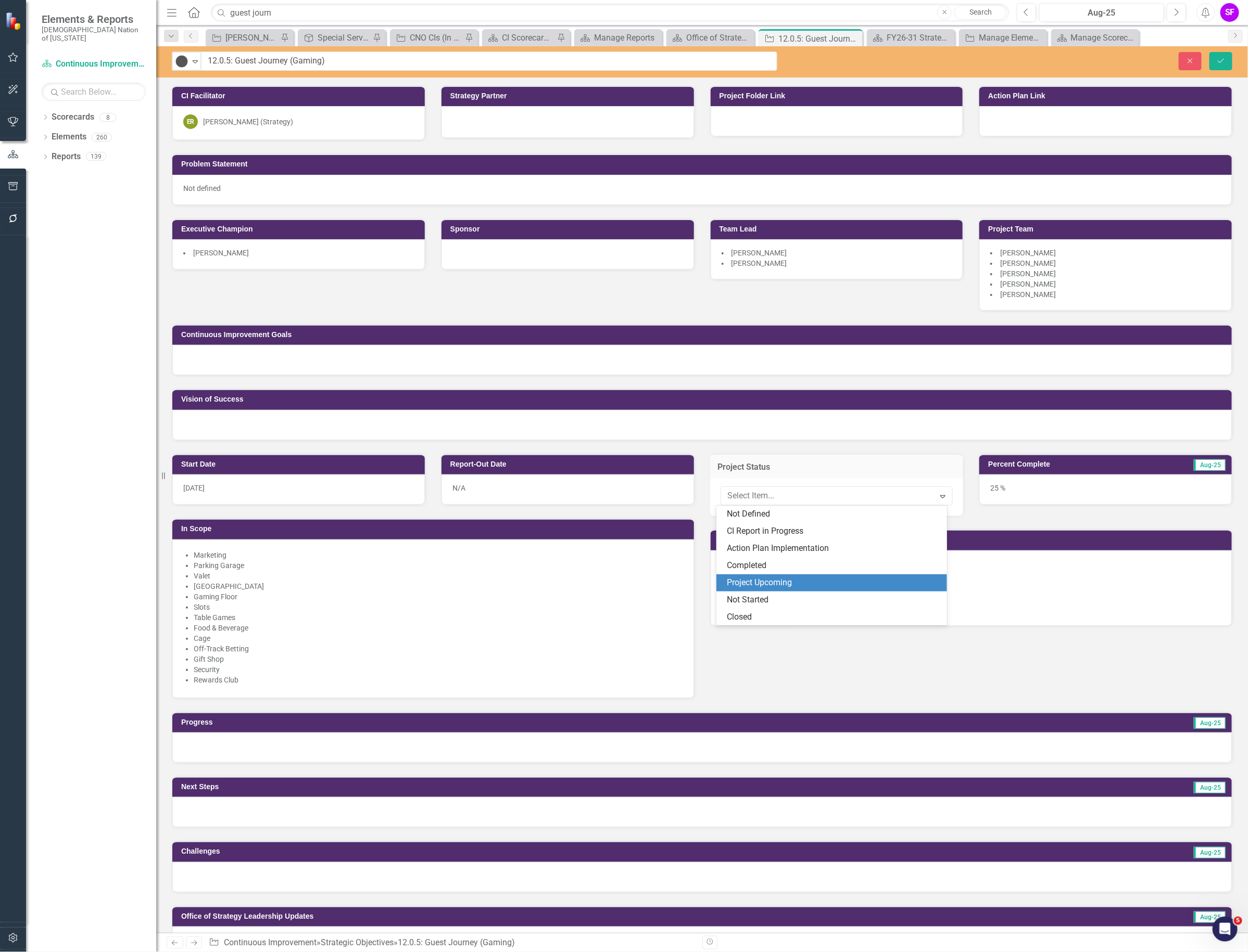
click at [826, 580] on div "Project Upcoming" at bounding box center [833, 583] width 214 height 12
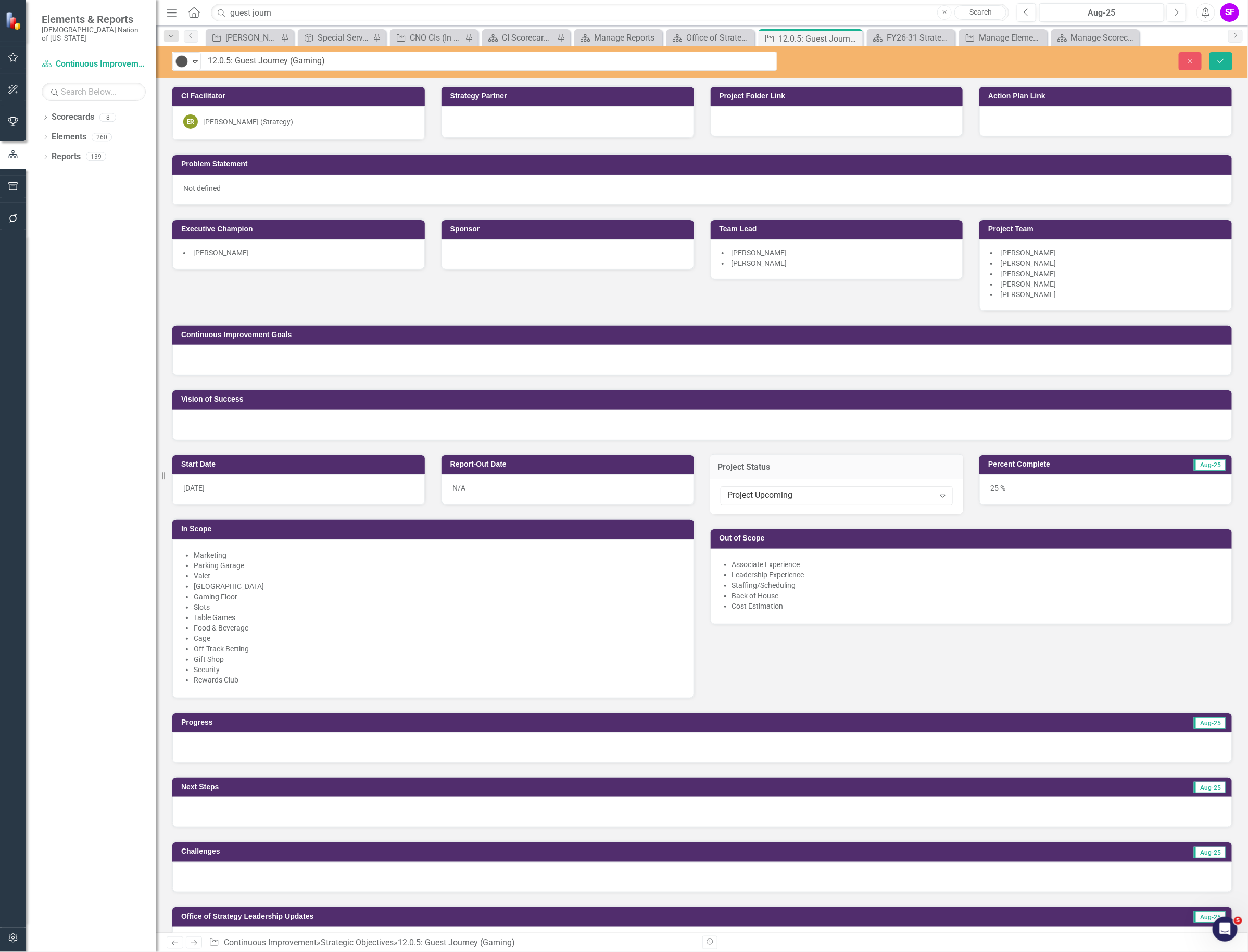
click at [1055, 480] on div "25 %" at bounding box center [1105, 490] width 252 height 30
click at [1054, 480] on div "25 %" at bounding box center [1105, 490] width 252 height 30
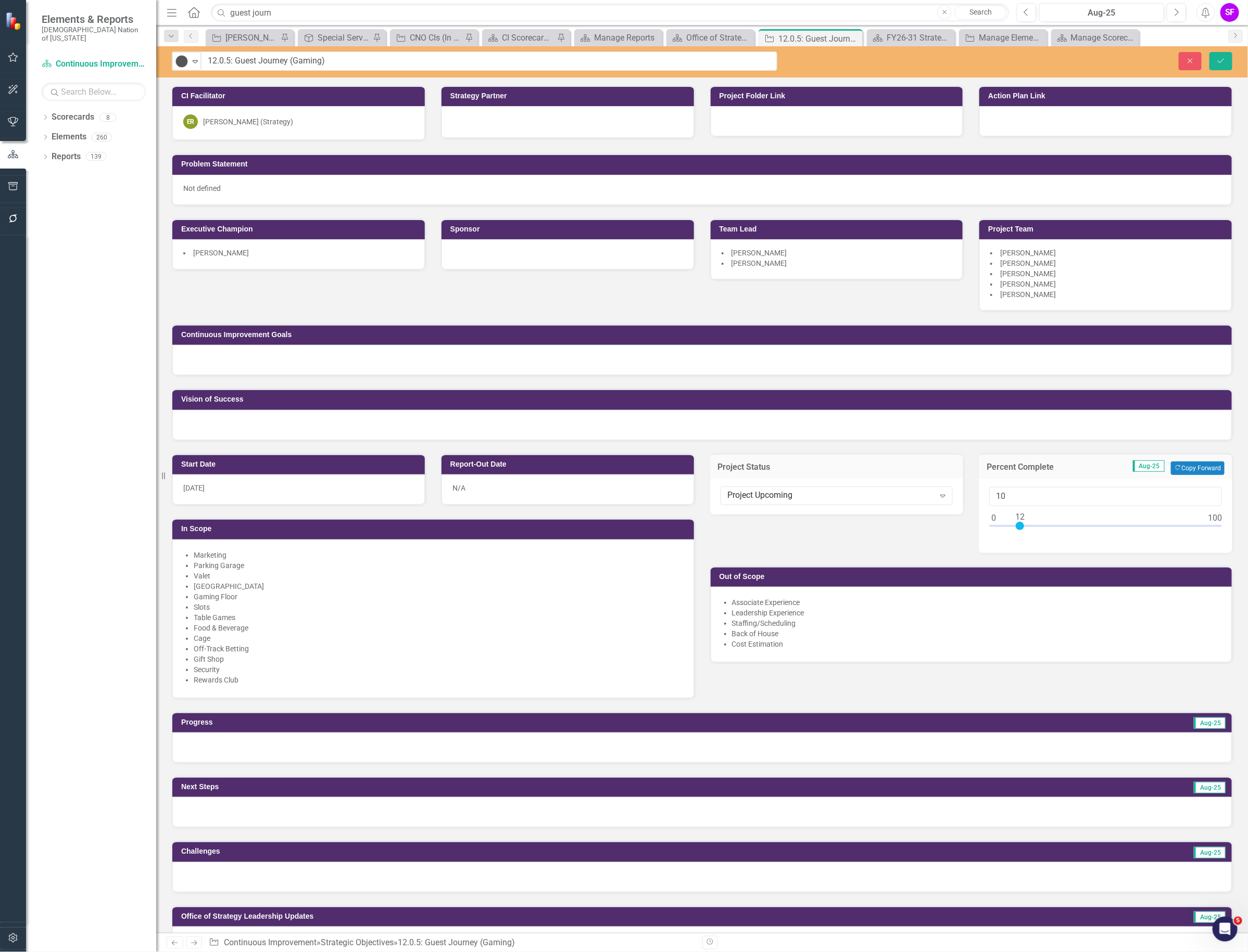
type input "0"
drag, startPoint x: 1041, startPoint y: 526, endPoint x: 969, endPoint y: 538, distance: 73.0
click at [970, 538] on div "Percent Complete Aug-25 Copy Forward Copy Forward 0" at bounding box center [1105, 497] width 269 height 113
click at [1216, 63] on icon "Save" at bounding box center [1220, 61] width 9 height 7
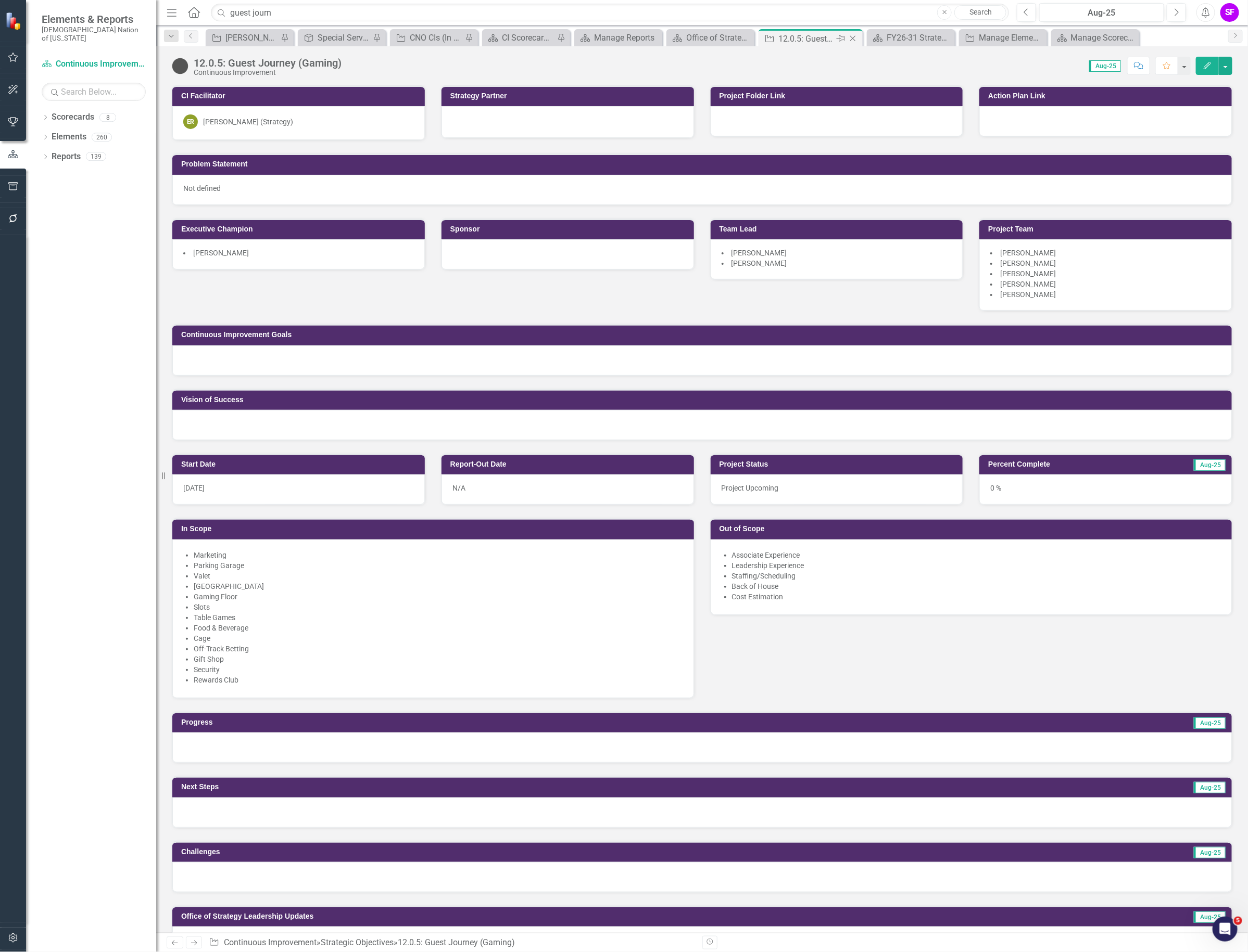
click at [854, 39] on icon "Close" at bounding box center [852, 39] width 11 height 9
